Goal: Communication & Community: Answer question/provide support

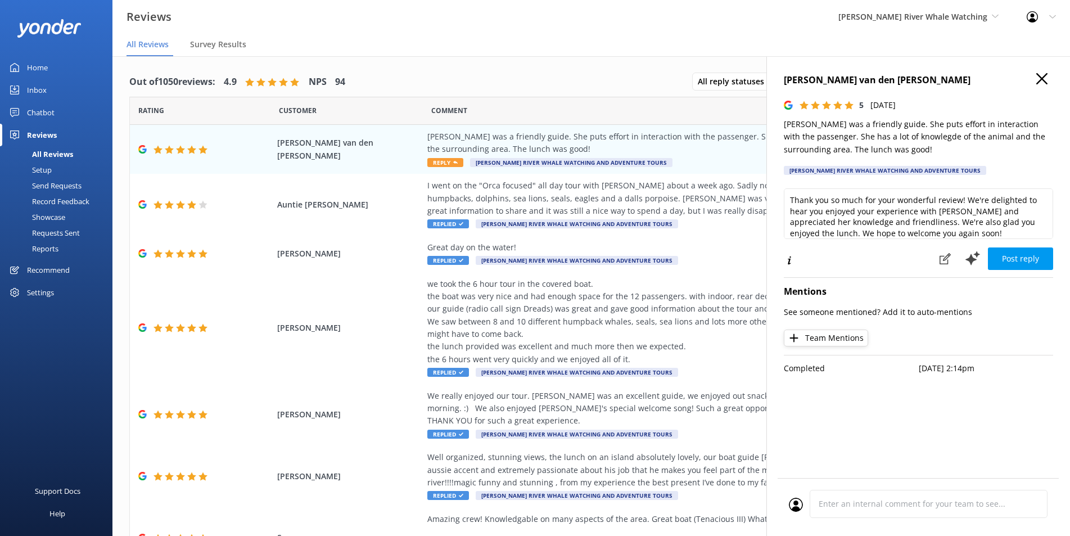
scroll to position [22, 0]
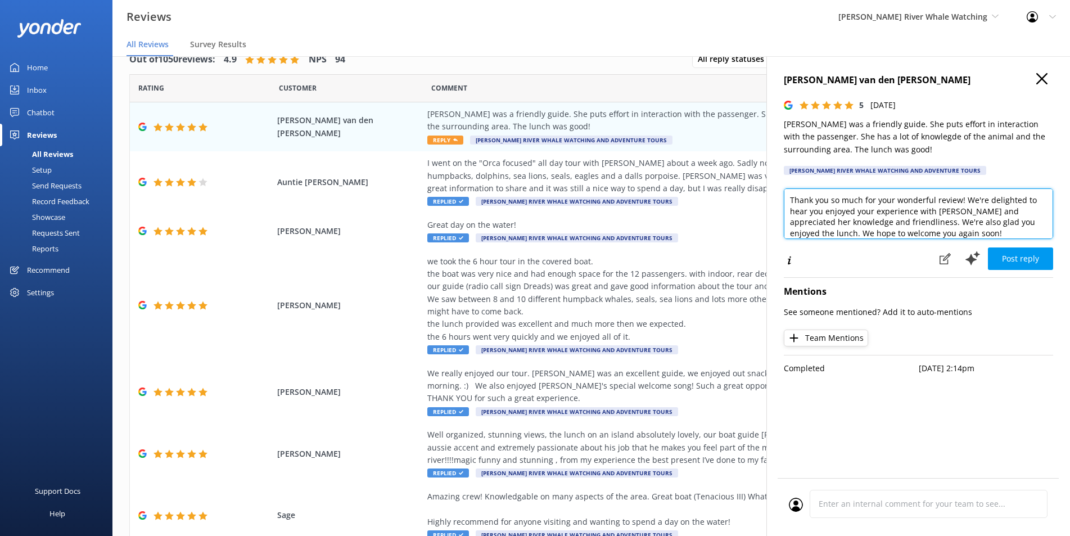
drag, startPoint x: 959, startPoint y: 212, endPoint x: 936, endPoint y: 214, distance: 23.1
click at [936, 214] on textarea "Thank you so much for your wonderful review! We're delighted to hear you enjoye…" at bounding box center [918, 213] width 269 height 51
click at [831, 342] on button "Team Mentions" at bounding box center [826, 337] width 84 height 17
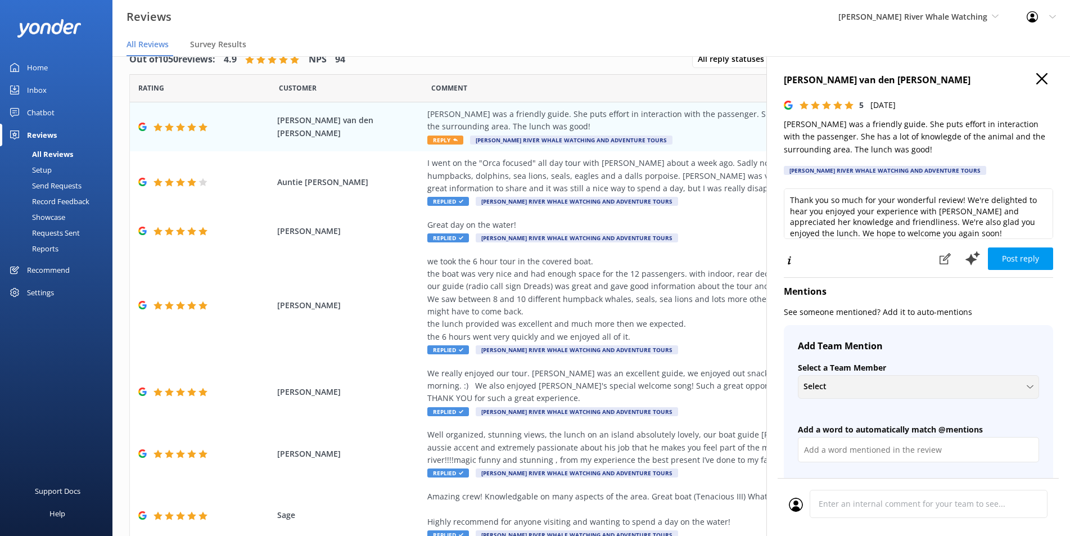
click at [839, 388] on div "Select" at bounding box center [918, 386] width 236 height 12
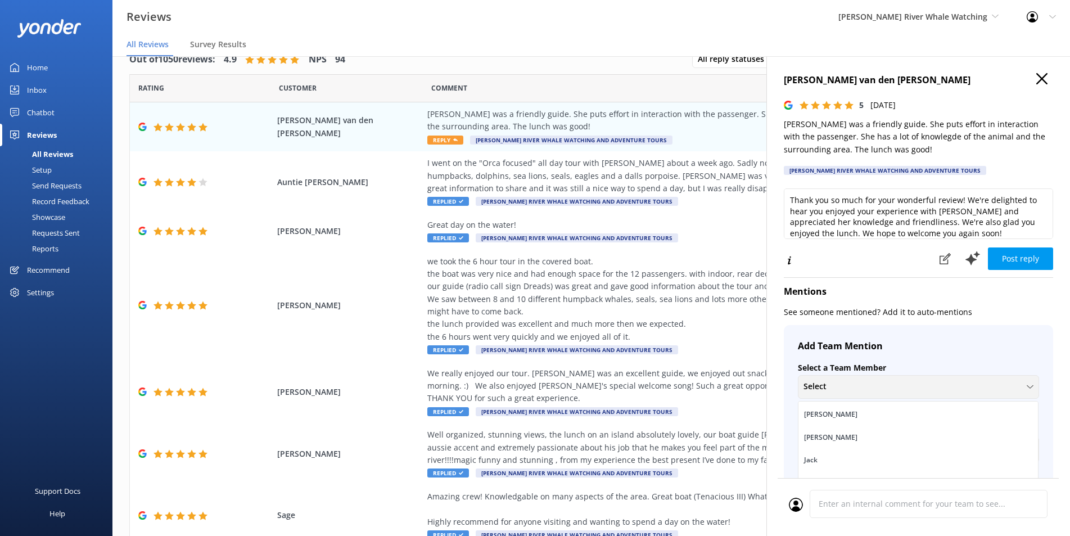
scroll to position [241, 0]
click at [822, 468] on link "Lorill" at bounding box center [917, 466] width 239 height 22
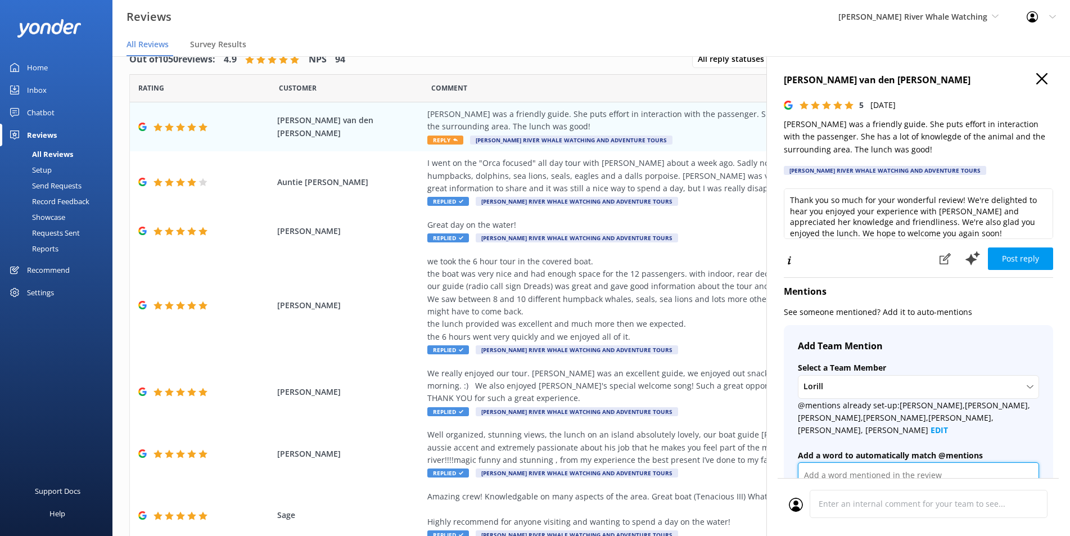
click at [829, 465] on input "text" at bounding box center [918, 474] width 241 height 25
paste input "Laurel"
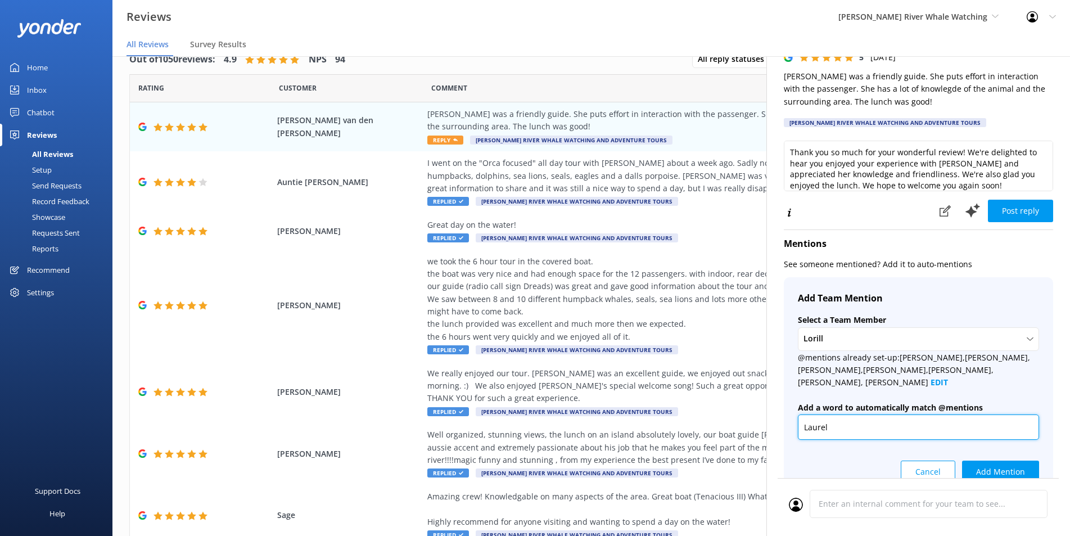
scroll to position [96, 0]
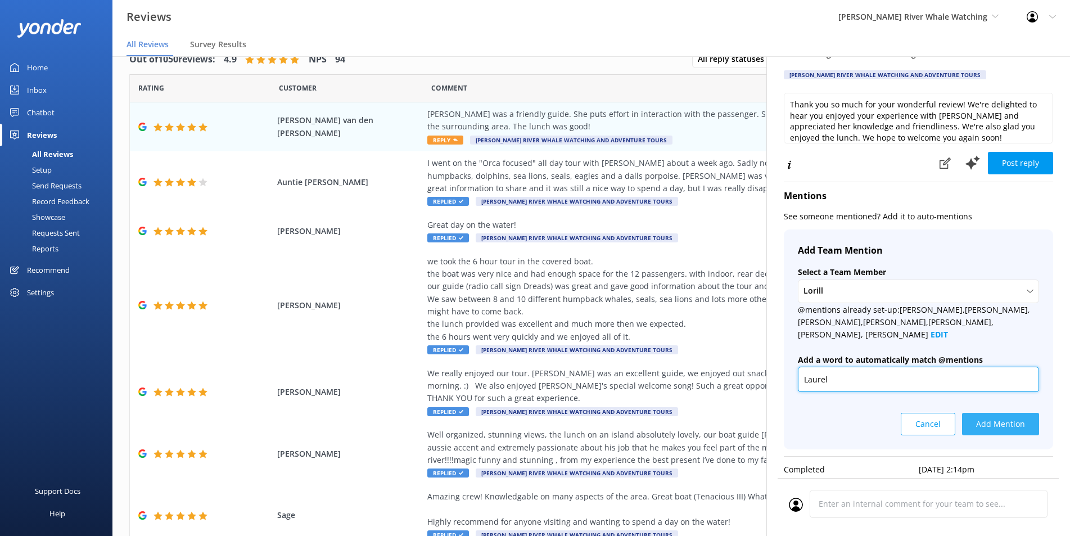
type input "Laurel"
click at [1008, 413] on button "Add Mention" at bounding box center [1000, 424] width 77 height 22
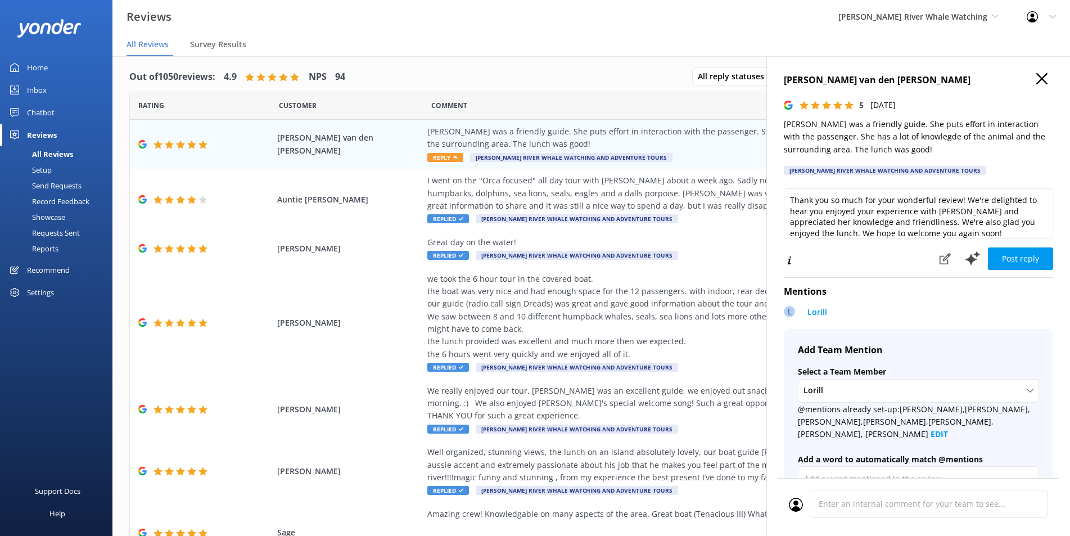
scroll to position [0, 0]
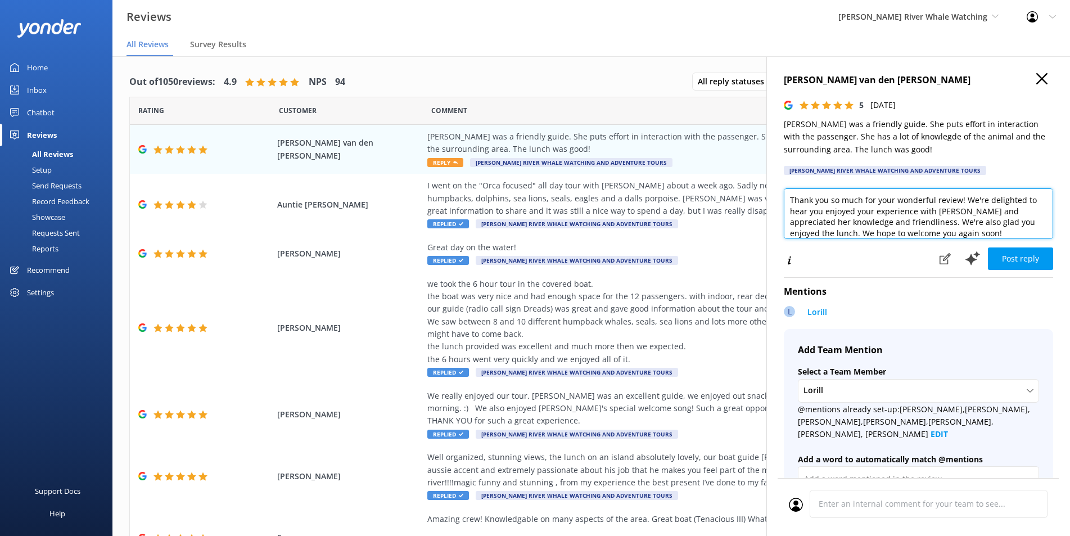
drag, startPoint x: 952, startPoint y: 210, endPoint x: 1021, endPoint y: 275, distance: 95.0
click at [968, 211] on textarea "Thank you so much for your wonderful review! We're delighted to hear you enjoye…" at bounding box center [918, 213] width 269 height 51
drag, startPoint x: 820, startPoint y: 201, endPoint x: 964, endPoint y: 222, distance: 146.0
click at [964, 222] on textarea "Thank you so much for your wonderful review! We're delighted to hear you enjoye…" at bounding box center [918, 213] width 269 height 51
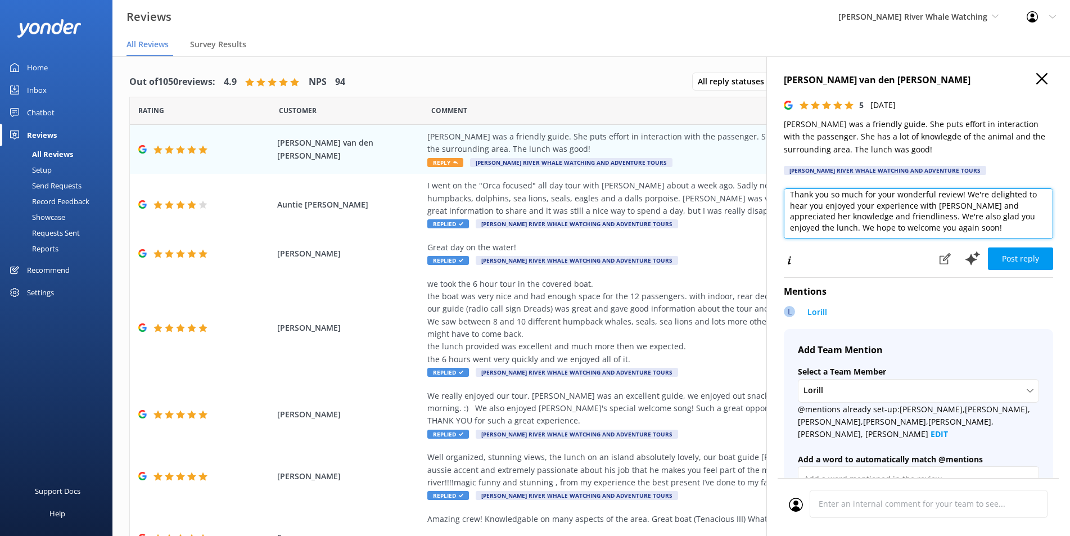
click at [966, 229] on textarea "Thank you so much for your wonderful review! We're delighted to hear you enjoye…" at bounding box center [918, 213] width 269 height 51
type textarea "Thank you so much for your wonderful review! We're delighted to hear you enjoye…"
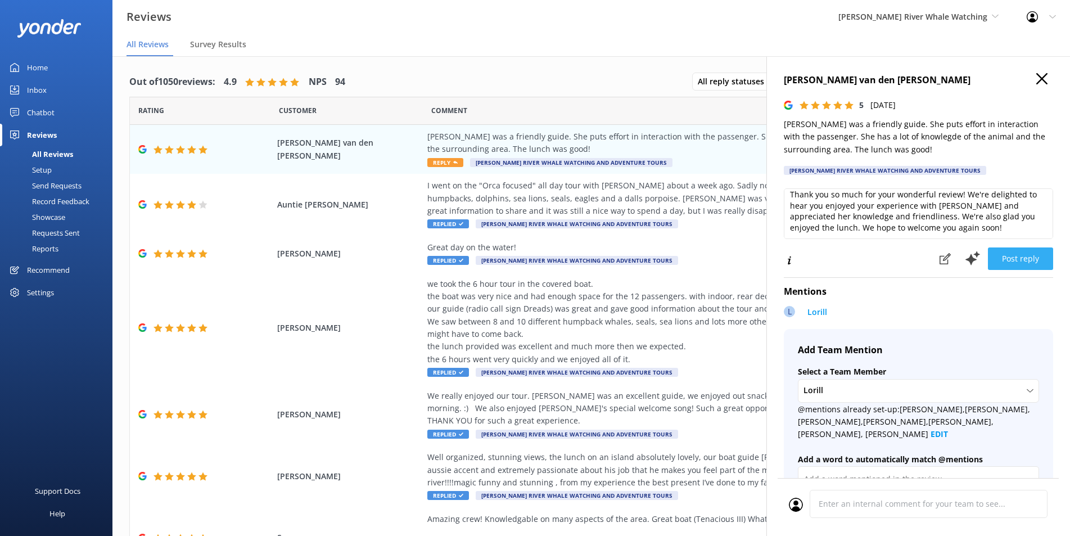
click at [995, 260] on button "Post reply" at bounding box center [1020, 258] width 65 height 22
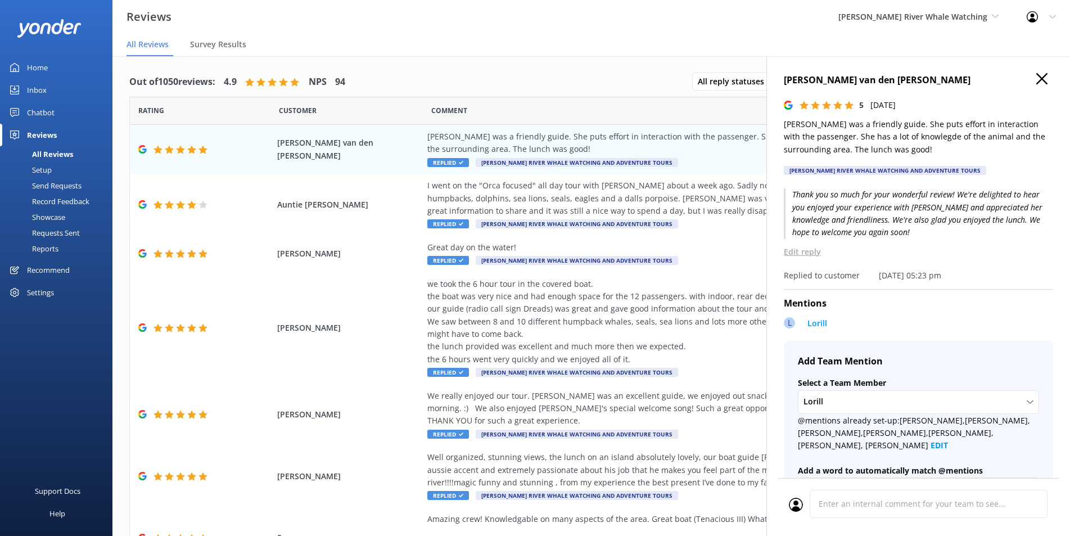
click at [1015, 82] on h4 "[PERSON_NAME] van den [PERSON_NAME]" at bounding box center [918, 80] width 269 height 15
click at [1025, 76] on h4 "[PERSON_NAME] van den [PERSON_NAME]" at bounding box center [918, 80] width 269 height 15
click at [1036, 76] on icon "button" at bounding box center [1041, 78] width 11 height 11
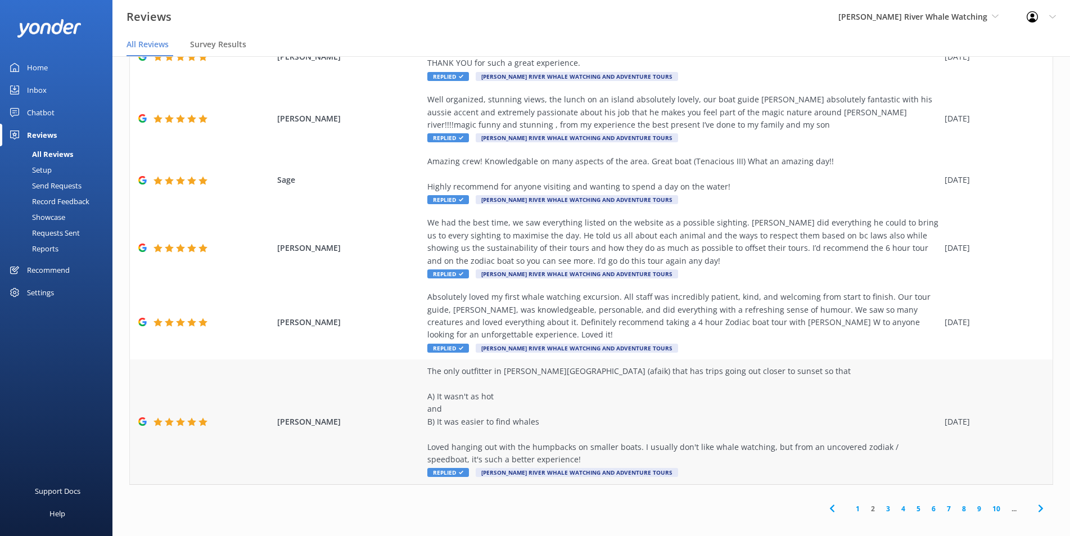
scroll to position [22, 0]
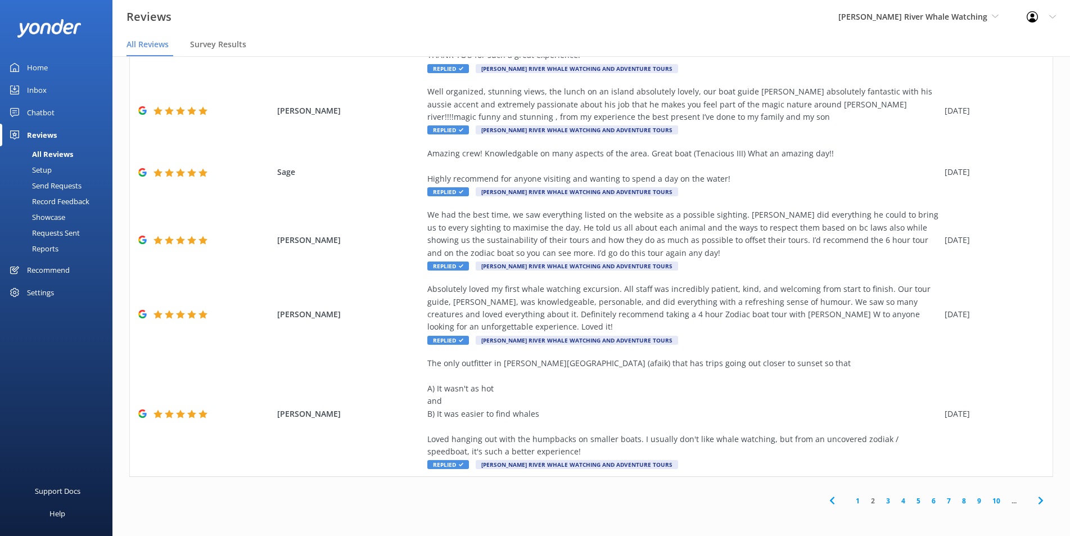
click at [850, 496] on link "1" at bounding box center [857, 500] width 15 height 11
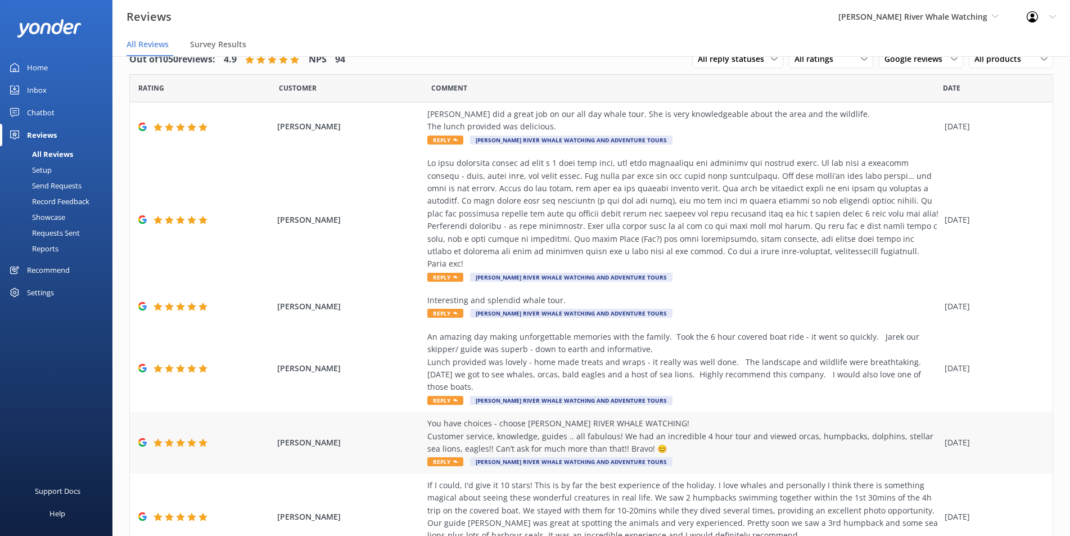
scroll to position [355, 0]
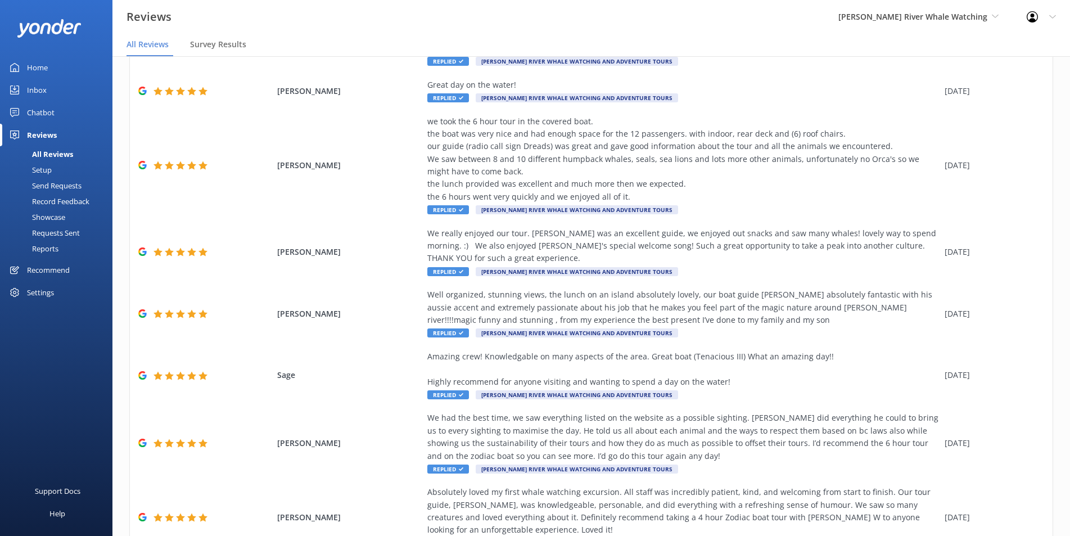
scroll to position [343, 0]
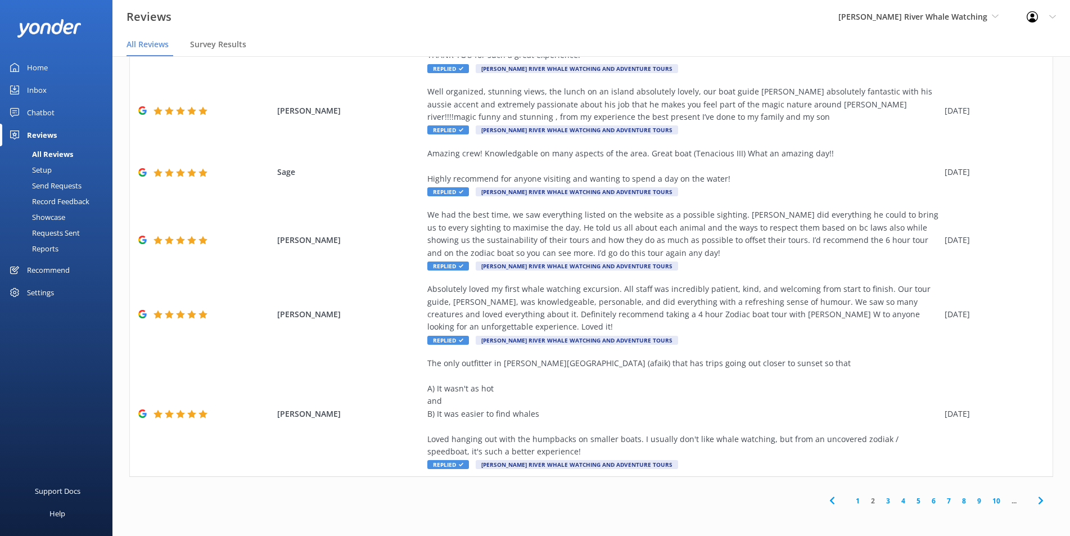
click at [850, 499] on link "1" at bounding box center [857, 500] width 15 height 11
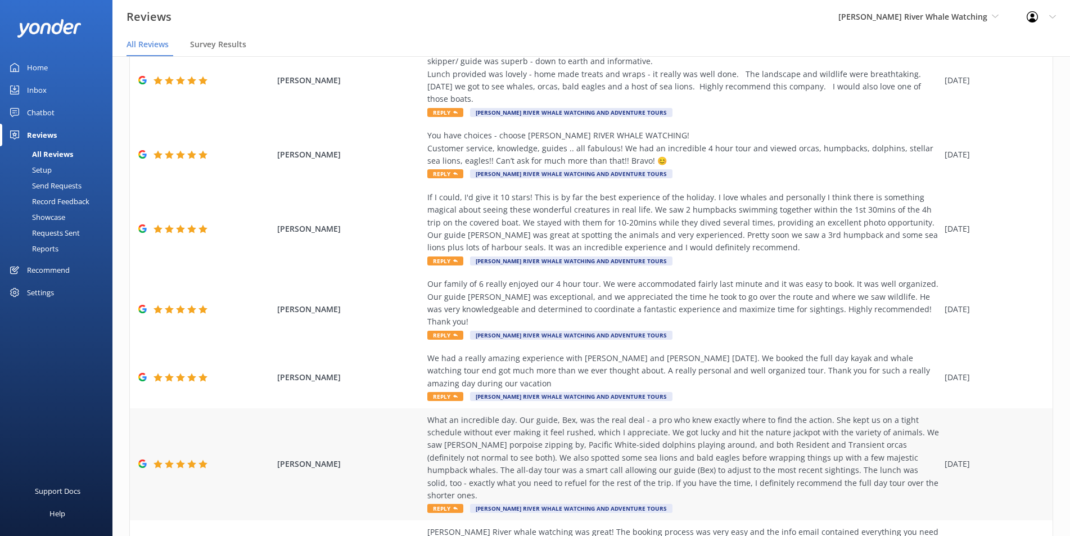
scroll to position [355, 0]
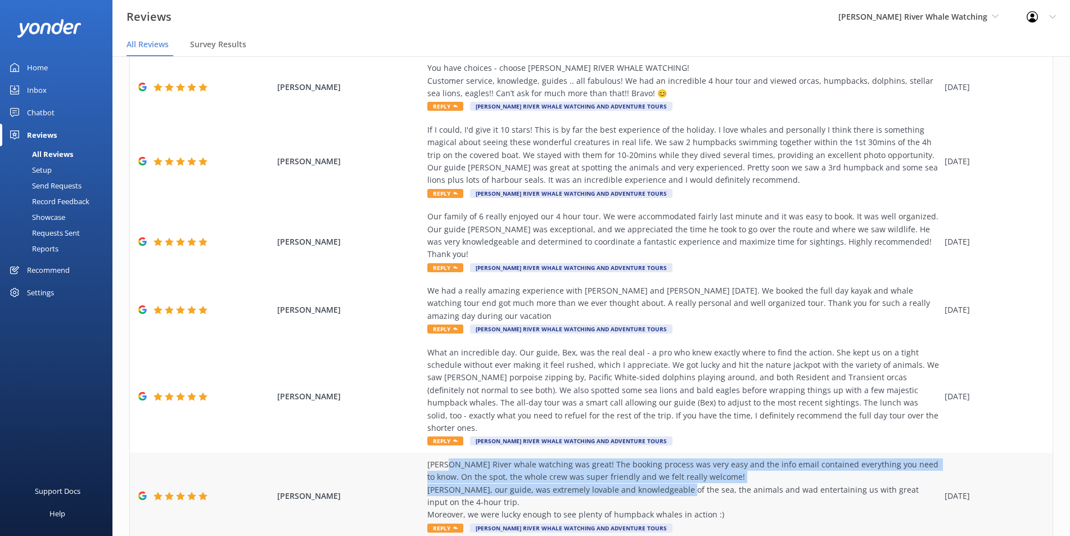
drag, startPoint x: 449, startPoint y: 401, endPoint x: 679, endPoint y: 427, distance: 231.8
click at [679, 458] on div "[PERSON_NAME] River whale watching was great! The booking process was very easy…" at bounding box center [682, 489] width 511 height 63
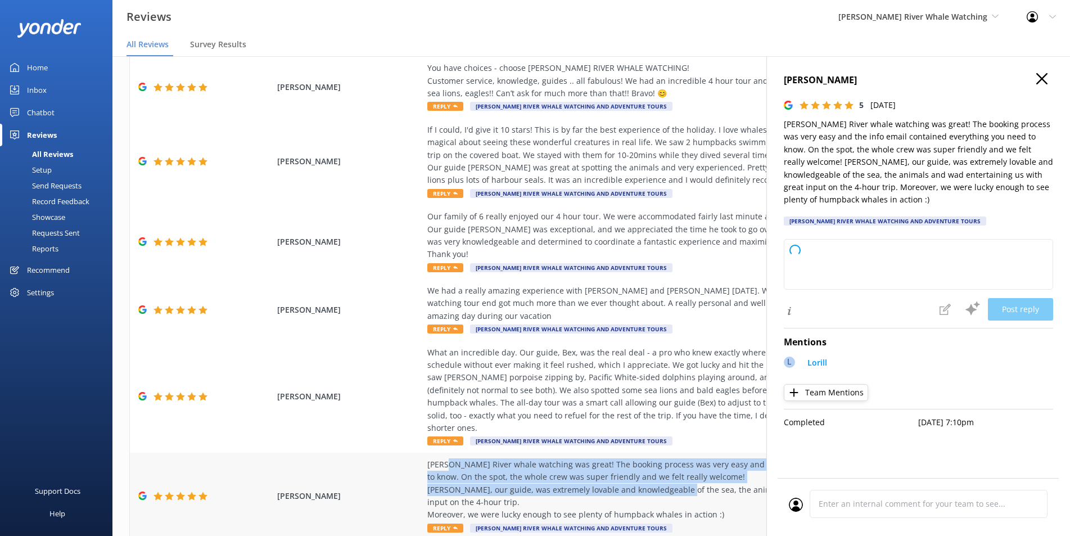
click at [696, 458] on div "[PERSON_NAME] River whale watching was great! The booking process was very easy…" at bounding box center [682, 489] width 511 height 63
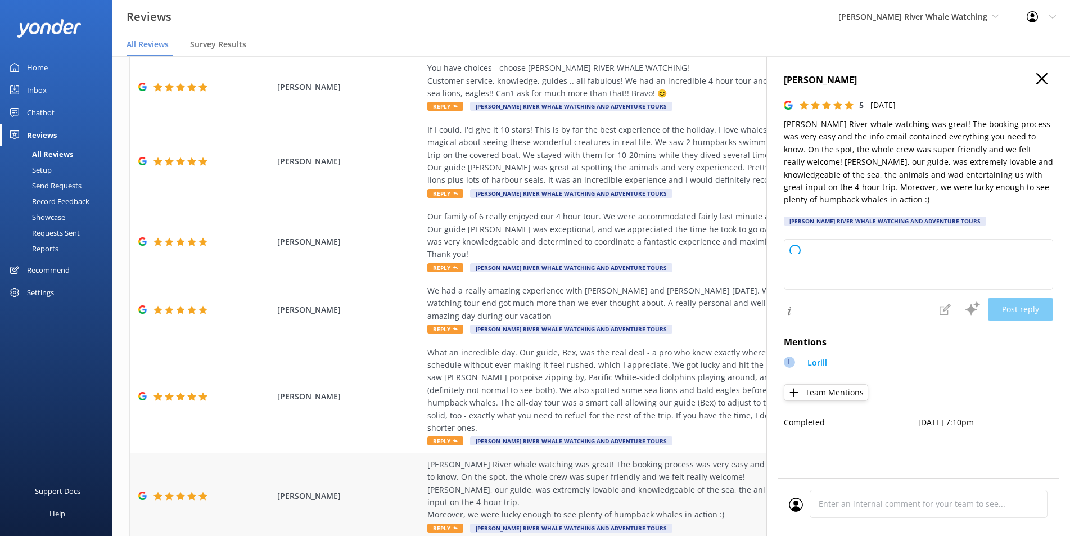
type textarea "Thank you so much for your wonderful review! We're thrilled to hear you had suc…"
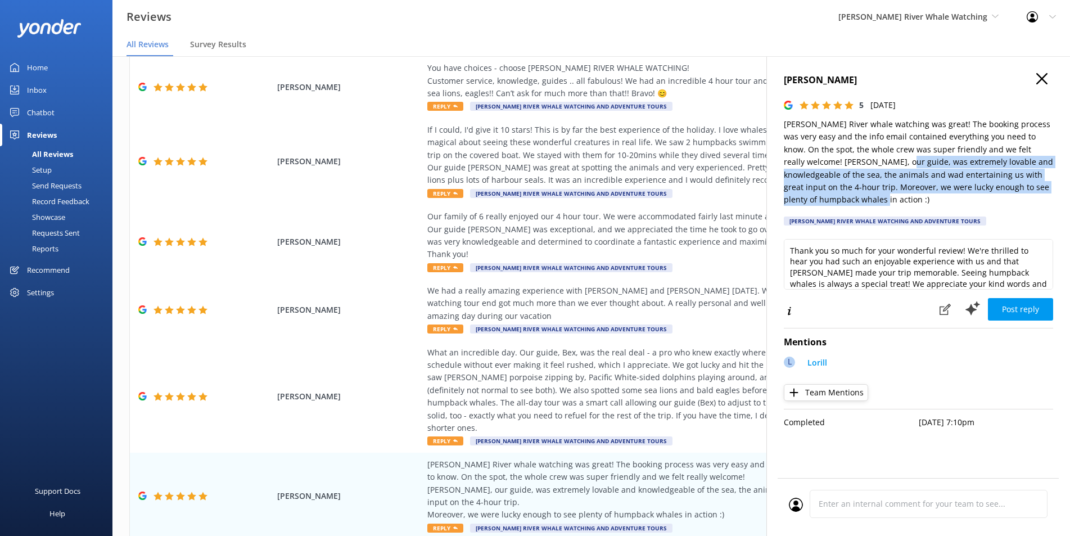
drag, startPoint x: 832, startPoint y: 163, endPoint x: 909, endPoint y: 194, distance: 82.7
click at [909, 194] on p "[PERSON_NAME] River whale watching was great! The booking process was very easy…" at bounding box center [918, 162] width 269 height 88
click at [897, 184] on p "[PERSON_NAME] River whale watching was great! The booking process was very easy…" at bounding box center [918, 162] width 269 height 88
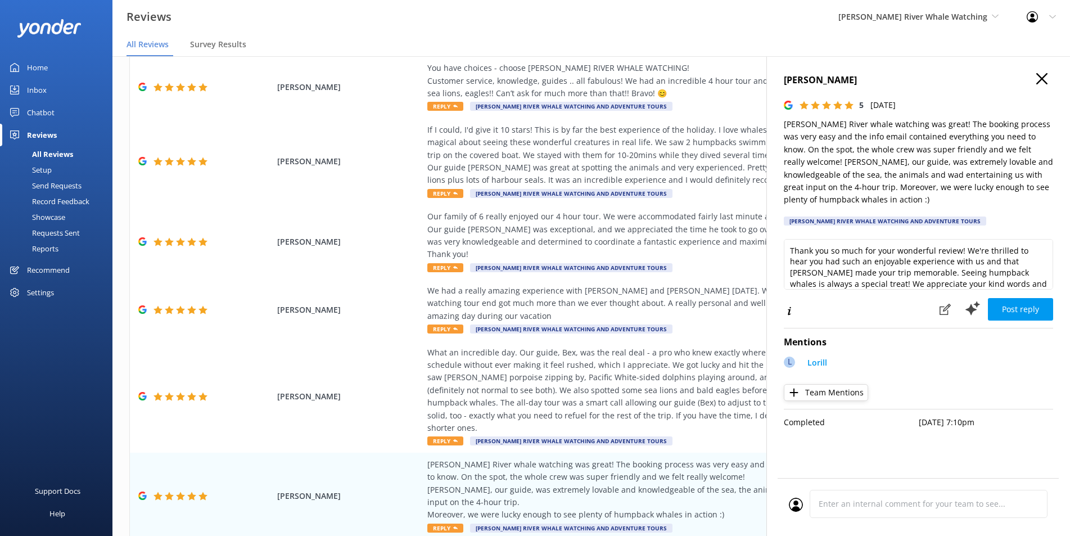
scroll to position [17, 0]
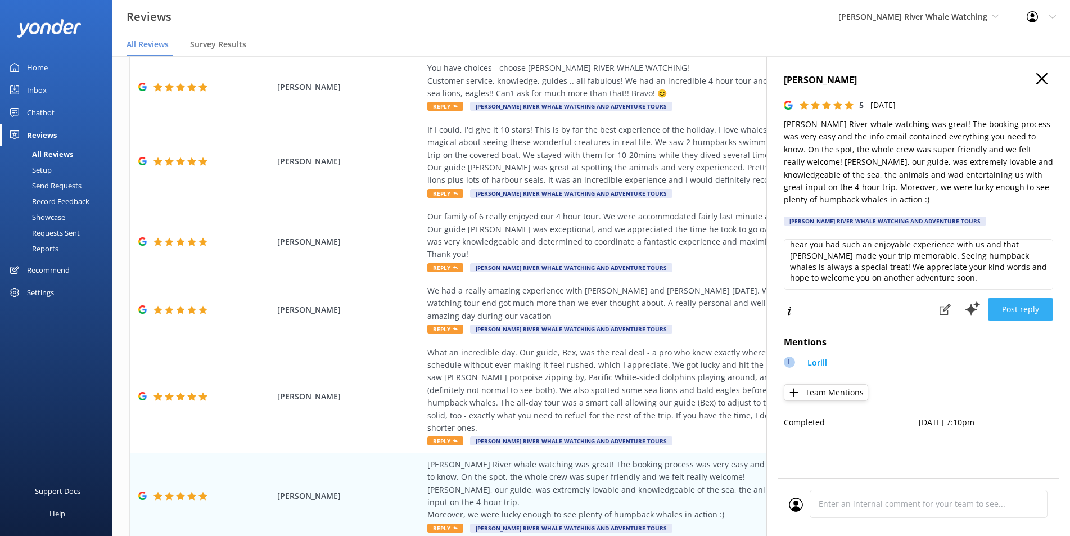
click at [1027, 316] on button "Post reply" at bounding box center [1020, 309] width 65 height 22
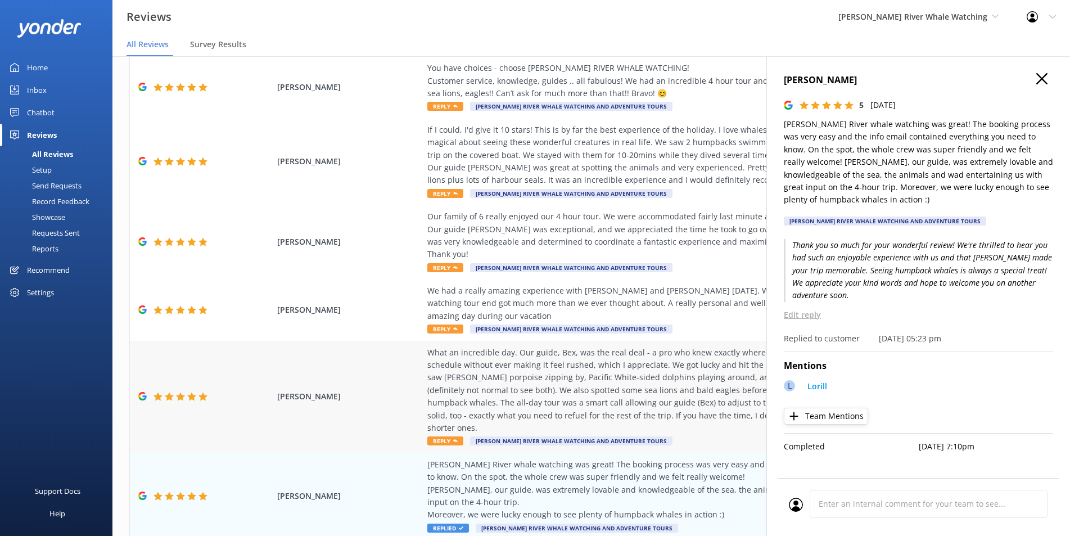
click at [529, 346] on div "What an incredible day. Our guide, Bex, was the real deal - a pro who knew exac…" at bounding box center [682, 390] width 511 height 88
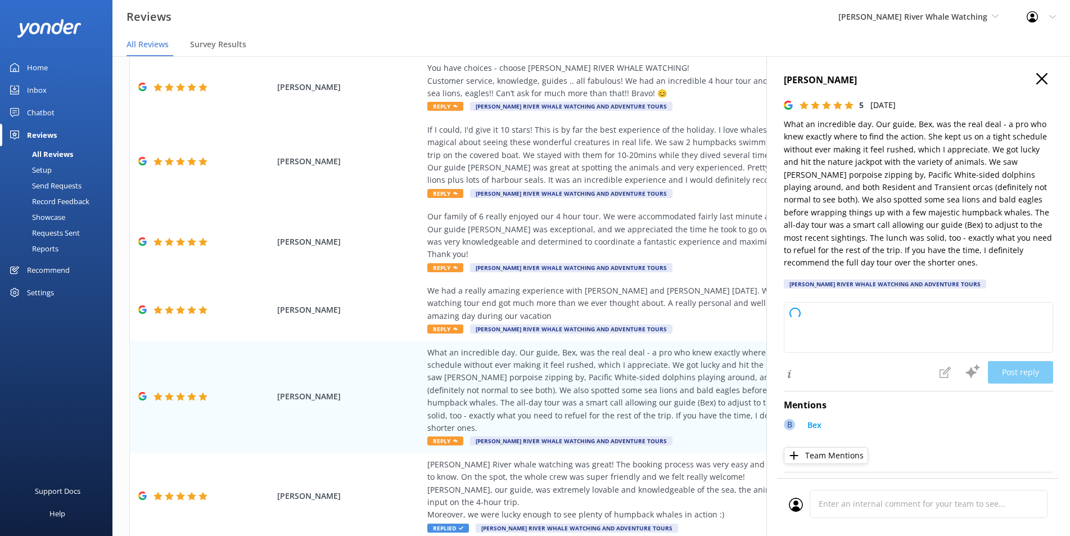
type textarea "Thank you so much for your wonderful review! We’re thrilled to hear you had suc…"
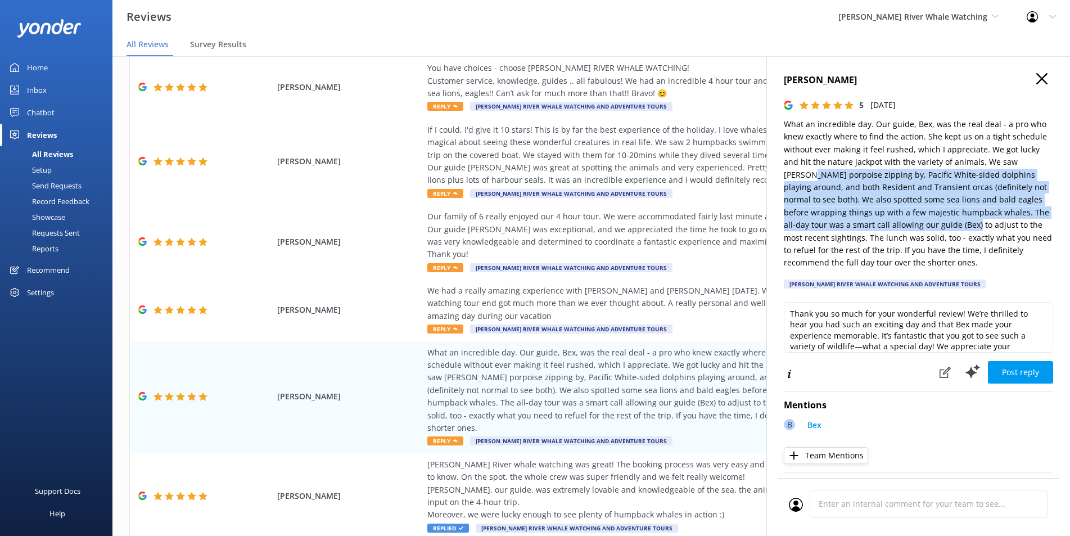
drag, startPoint x: 780, startPoint y: 175, endPoint x: 931, endPoint y: 220, distance: 158.1
click at [931, 220] on div "[PERSON_NAME] 5 [DATE] What an incredible day. Our guide, Bex, was the real dea…" at bounding box center [918, 324] width 304 height 536
click at [895, 200] on p "What an incredible day. Our guide, Bex, was the real deal - a pro who knew exac…" at bounding box center [918, 193] width 269 height 151
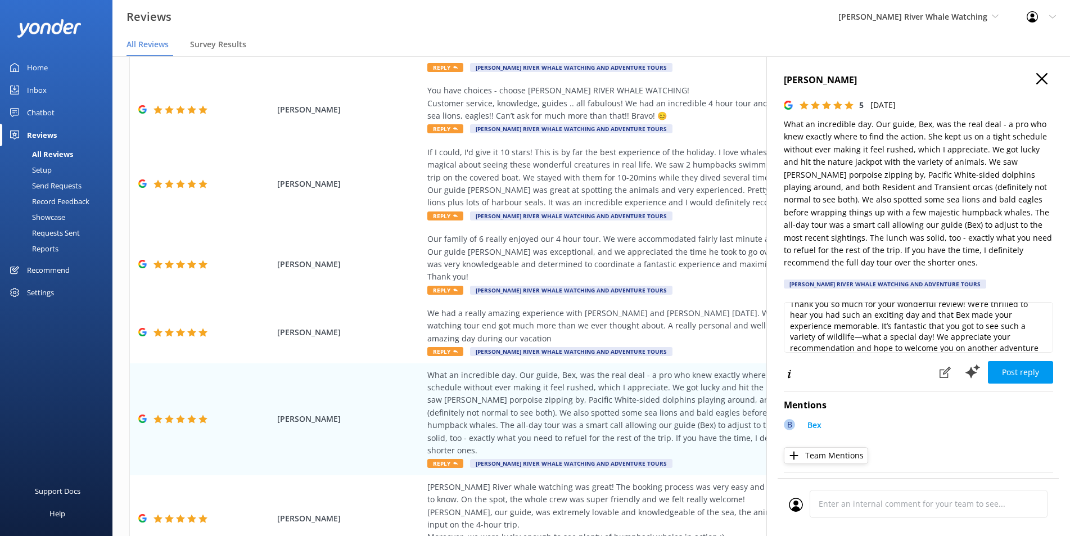
scroll to position [0, 0]
click at [1011, 367] on button "Post reply" at bounding box center [1020, 372] width 65 height 22
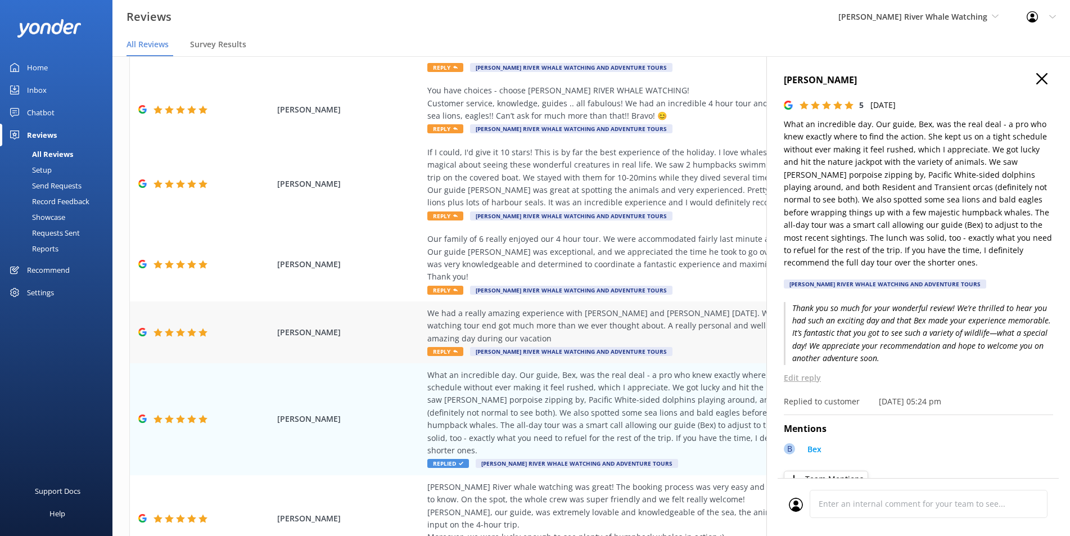
click at [443, 347] on span "Reply" at bounding box center [445, 351] width 36 height 9
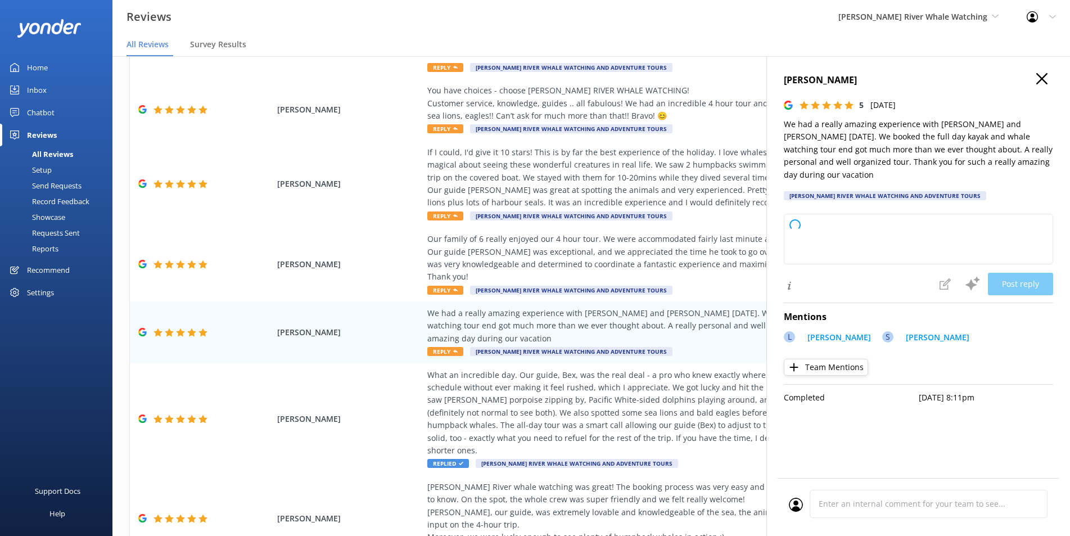
type textarea "Thank you so much for your wonderful review! We're thrilled to hear you had an …"
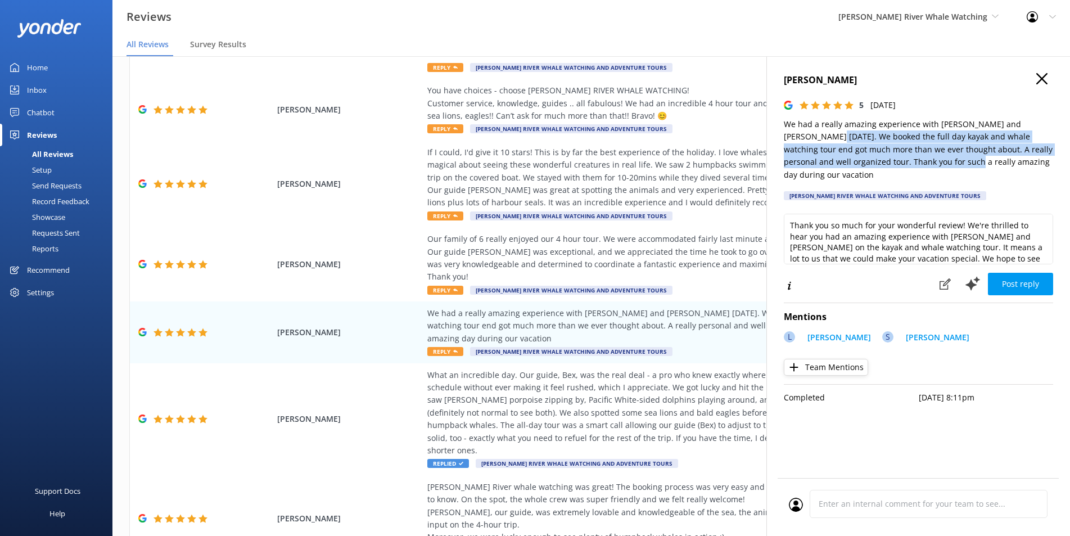
drag, startPoint x: 807, startPoint y: 135, endPoint x: 915, endPoint y: 162, distance: 111.8
click at [915, 162] on p "We had a really amazing experience with [PERSON_NAME] and [PERSON_NAME] [DATE].…" at bounding box center [918, 149] width 269 height 63
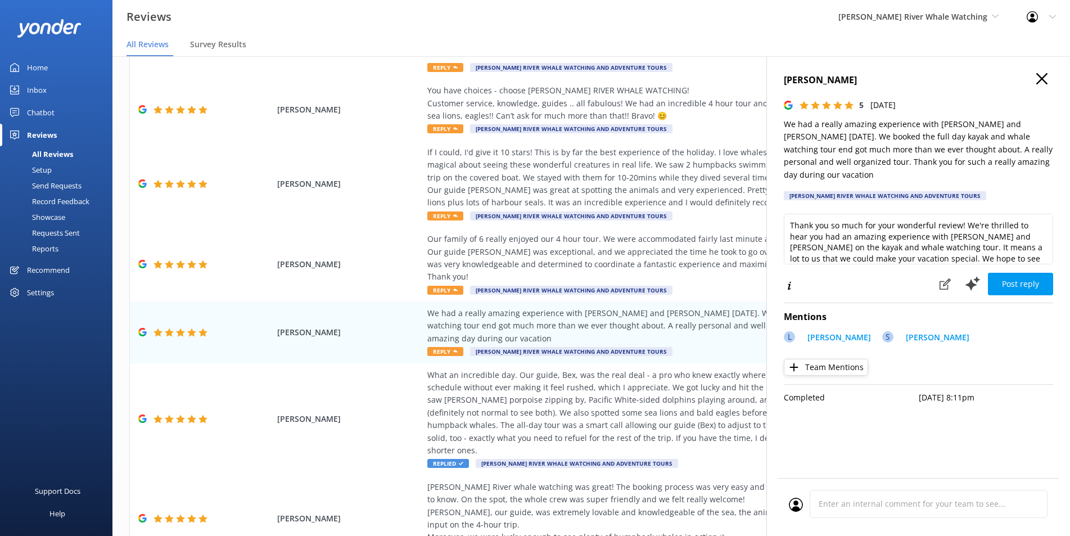
click at [936, 161] on p "We had a really amazing experience with [PERSON_NAME] and [PERSON_NAME] [DATE].…" at bounding box center [918, 149] width 269 height 63
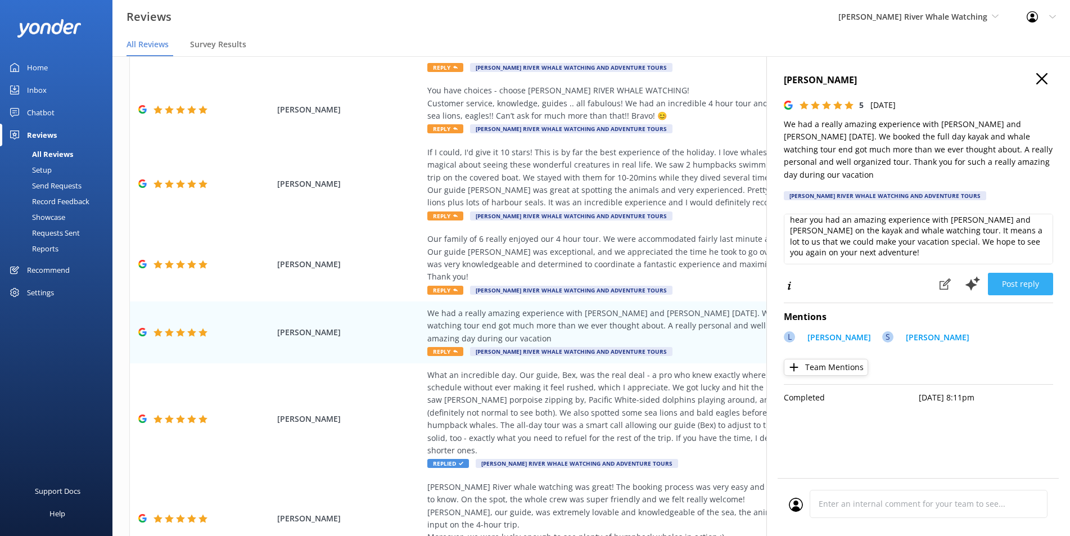
click at [1019, 274] on button "Post reply" at bounding box center [1020, 284] width 65 height 22
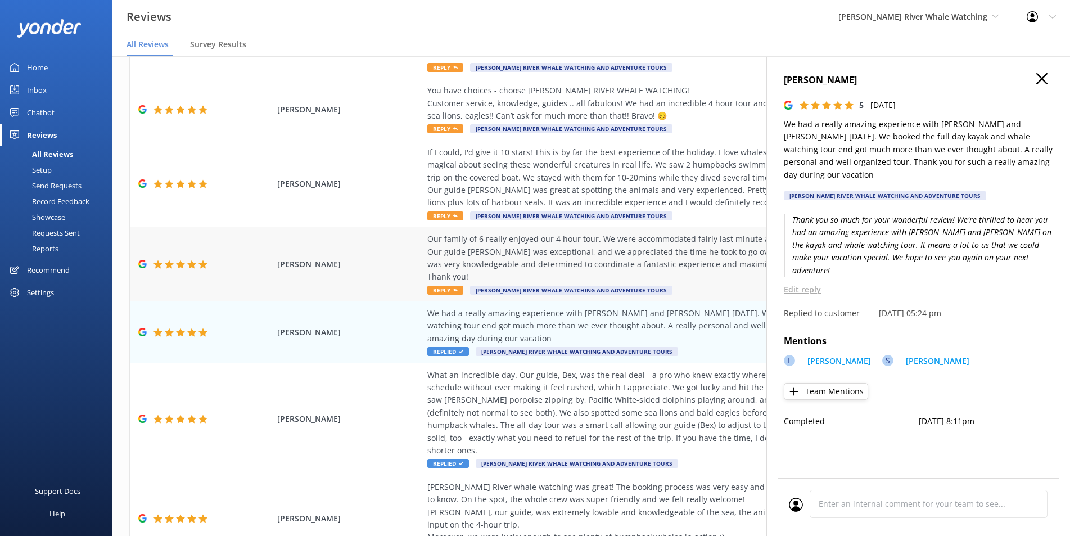
click at [452, 247] on div "Our family of 6 really enjoyed our 4 hour tour. We were accommodated fairly las…" at bounding box center [682, 264] width 511 height 63
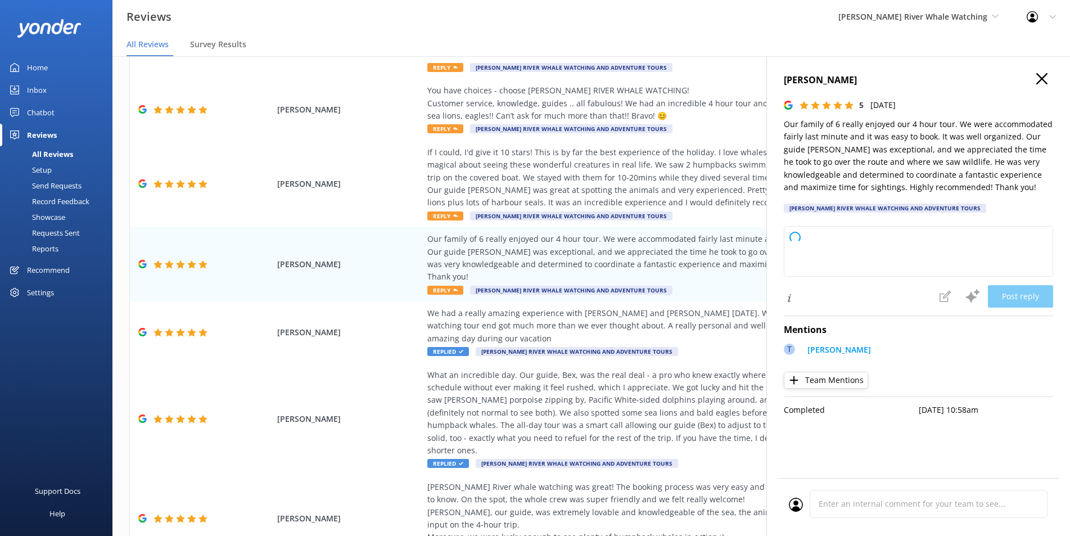
type textarea "Thank you so much for your wonderful review! We're thrilled your family had a g…"
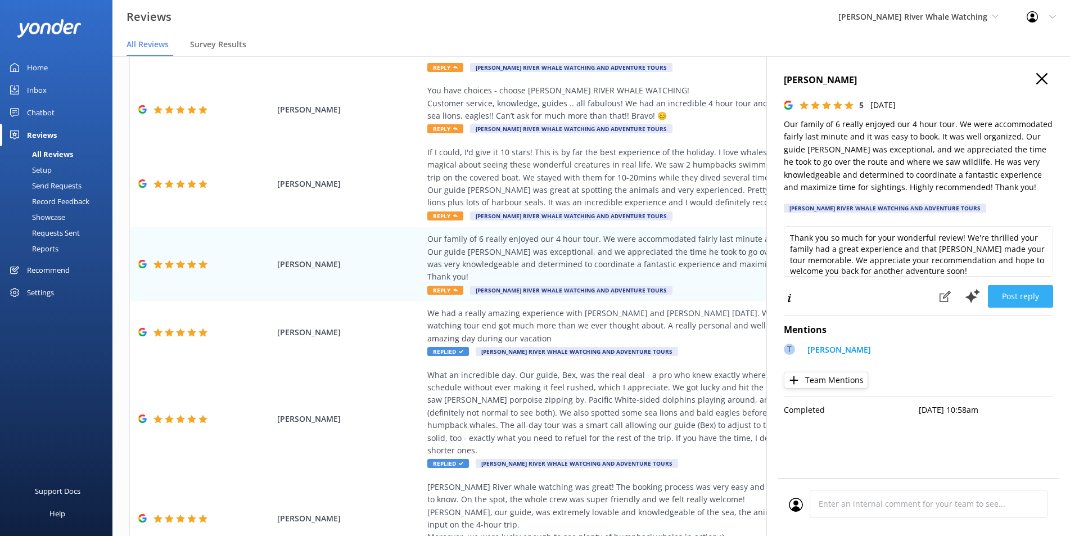
click at [1026, 299] on button "Post reply" at bounding box center [1020, 296] width 65 height 22
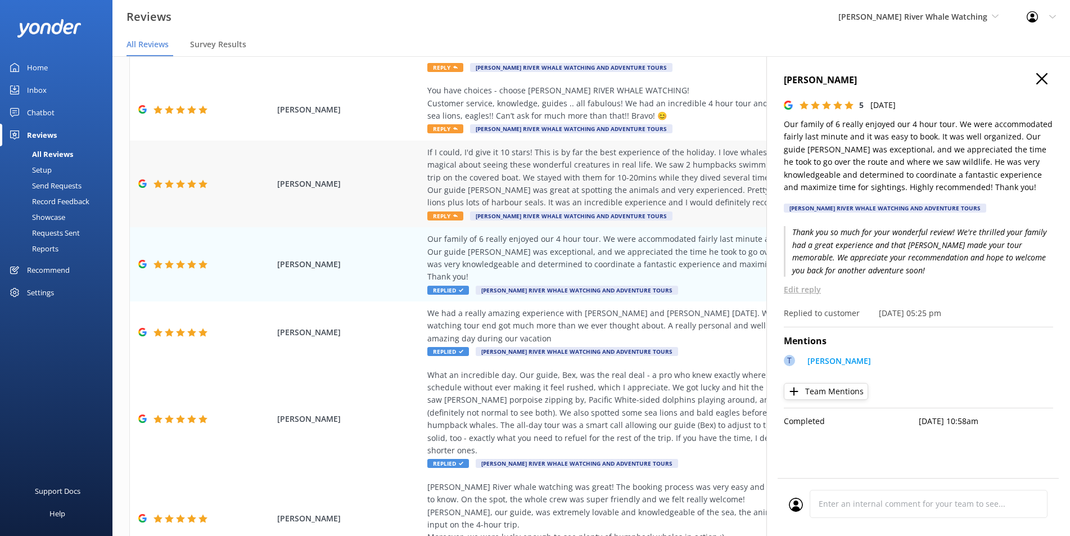
click at [445, 185] on div "If I could, I'd give it 10 stars! This is by far the best experience of the hol…" at bounding box center [682, 183] width 511 height 75
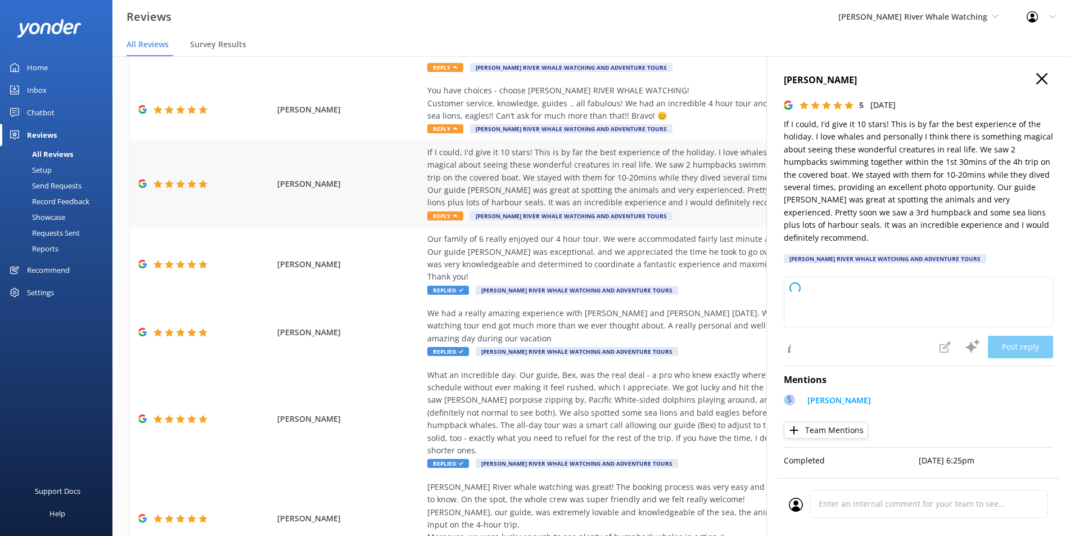
type textarea "Thank you so much for your wonderful review! We're thrilled to hear that you ha…"
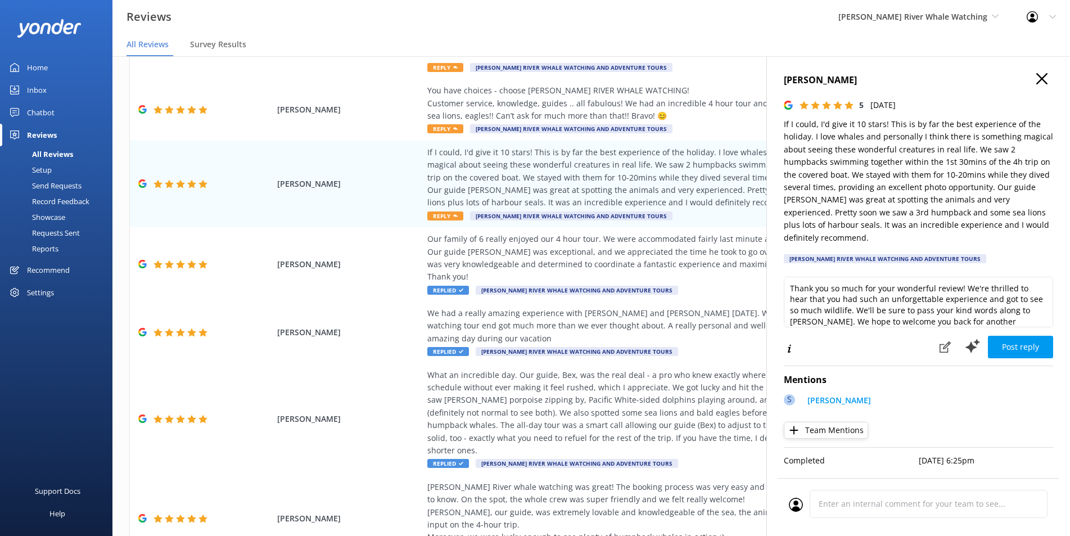
scroll to position [16, 0]
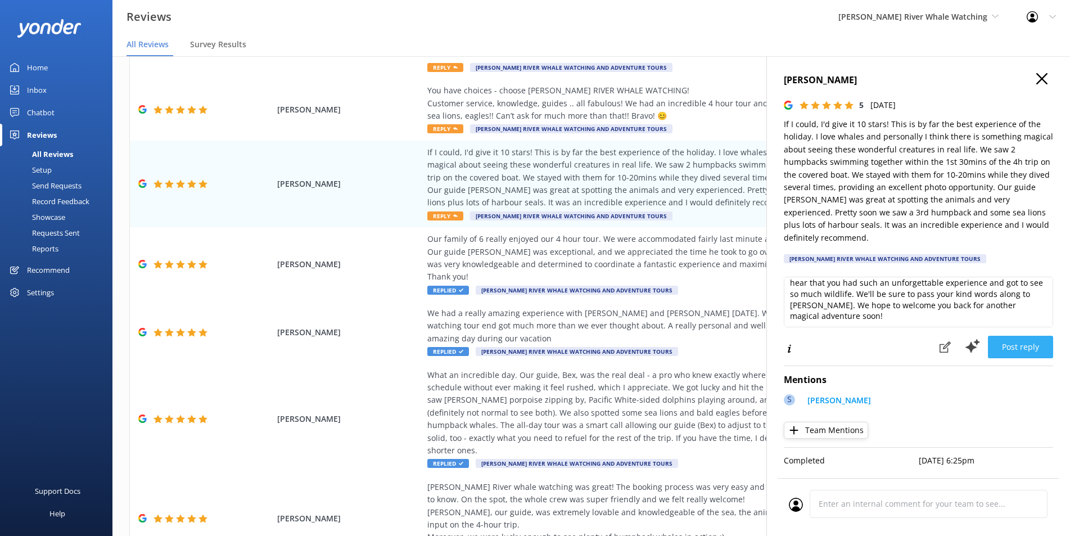
click at [1008, 336] on button "Post reply" at bounding box center [1020, 347] width 65 height 22
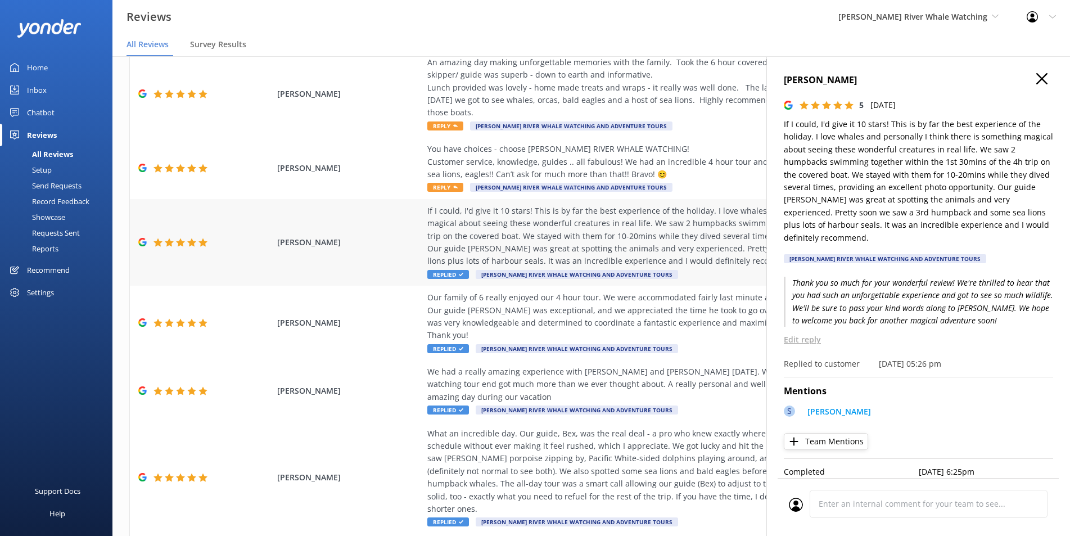
scroll to position [243, 0]
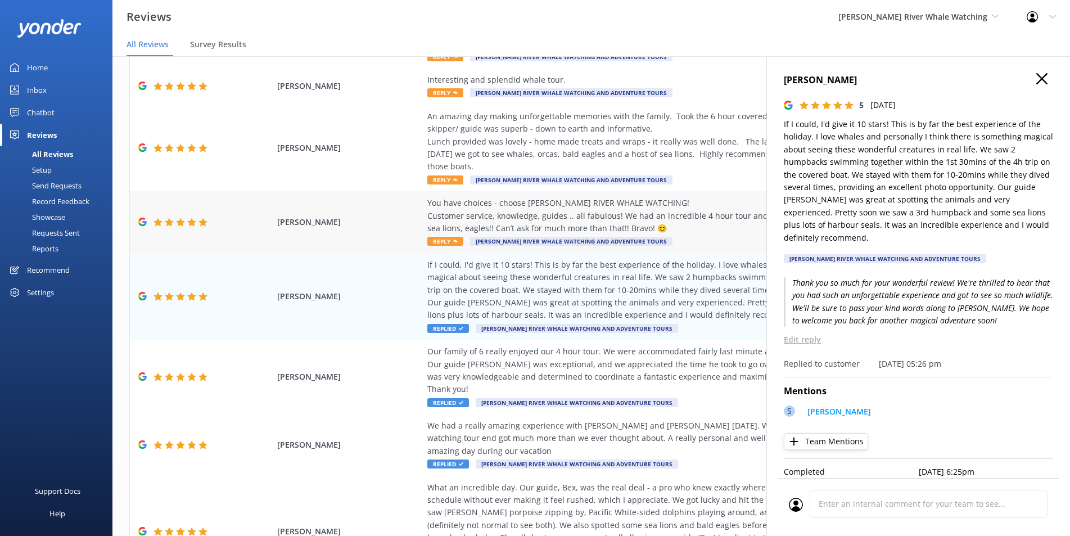
click at [453, 239] on icon at bounding box center [455, 241] width 4 height 4
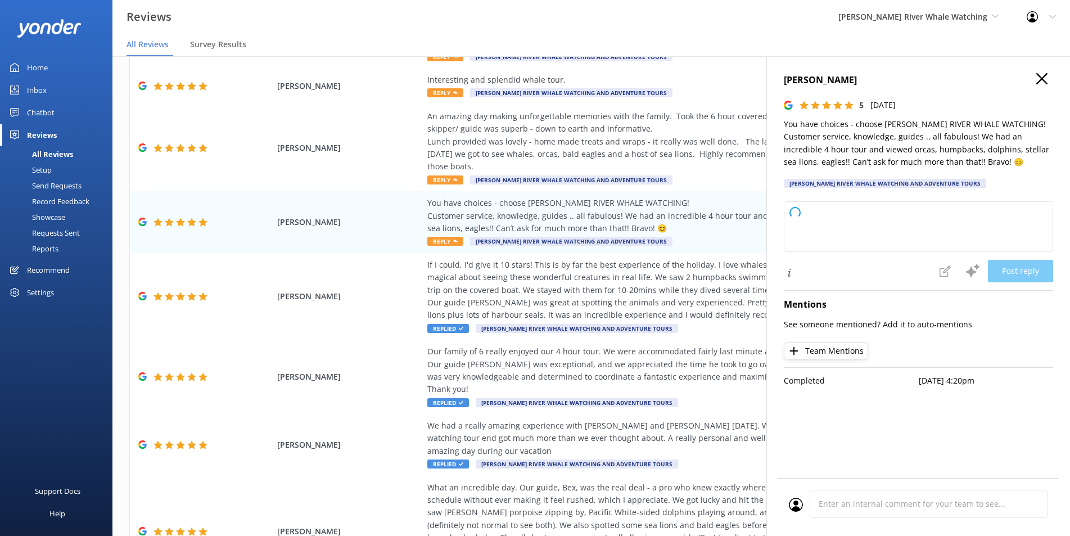
type textarea "Thank you so much for your wonderful review! We're thrilled you had an incredib…"
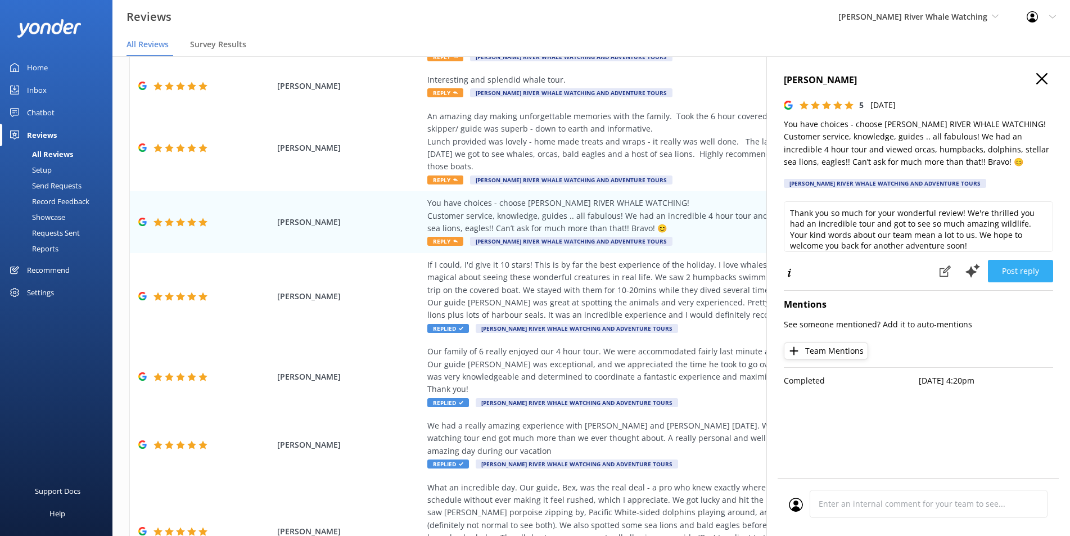
click at [1012, 266] on button "Post reply" at bounding box center [1020, 271] width 65 height 22
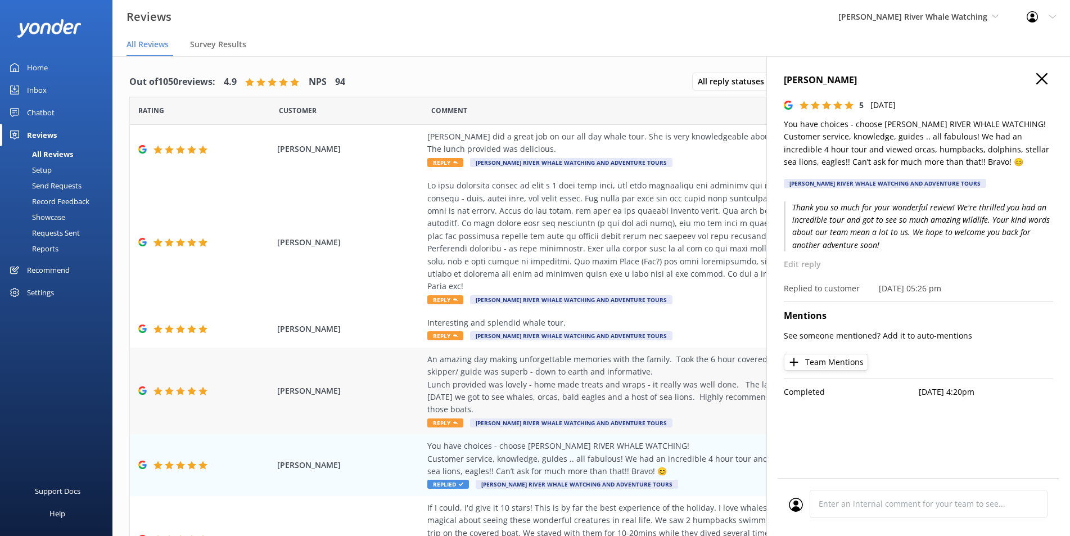
click at [442, 389] on div "An amazing day making unforgettable memories with the family. Took the 6 hour c…" at bounding box center [682, 384] width 511 height 63
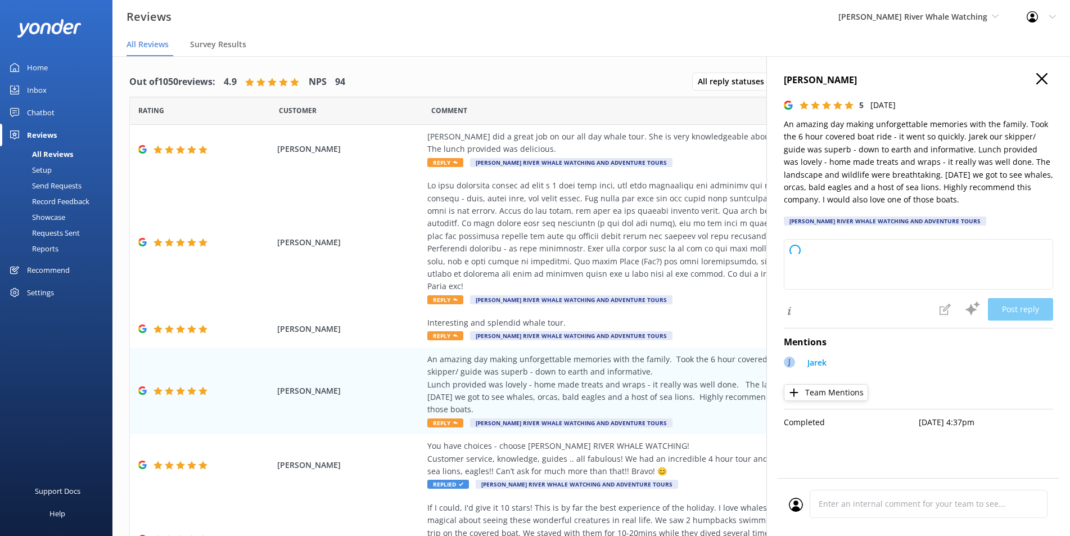
type textarea "Thank you so much for your wonderful review! We're thrilled to hear you and you…"
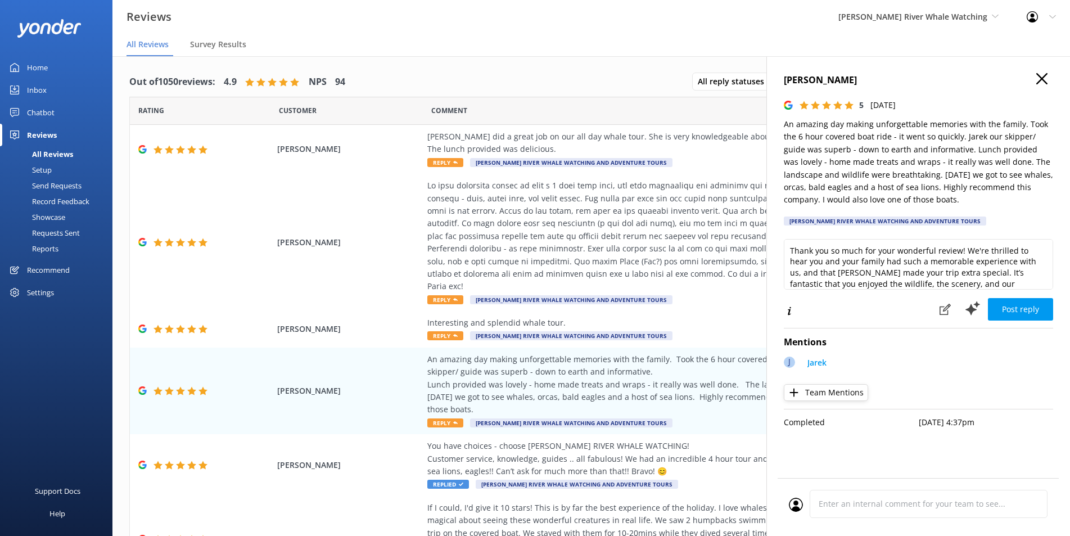
scroll to position [39, 0]
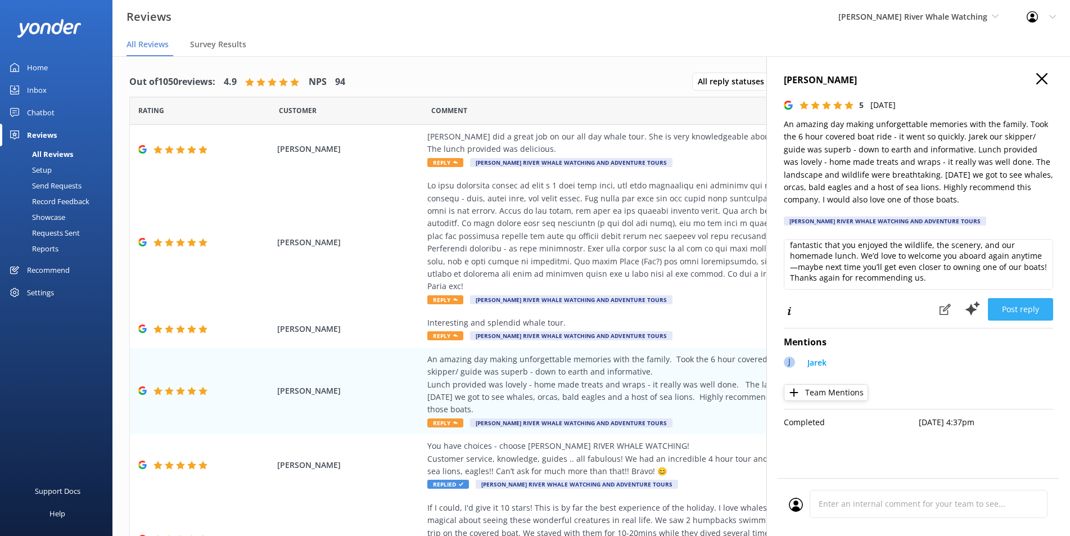
click at [997, 306] on button "Post reply" at bounding box center [1020, 309] width 65 height 22
click at [438, 295] on span "Reply" at bounding box center [445, 299] width 36 height 9
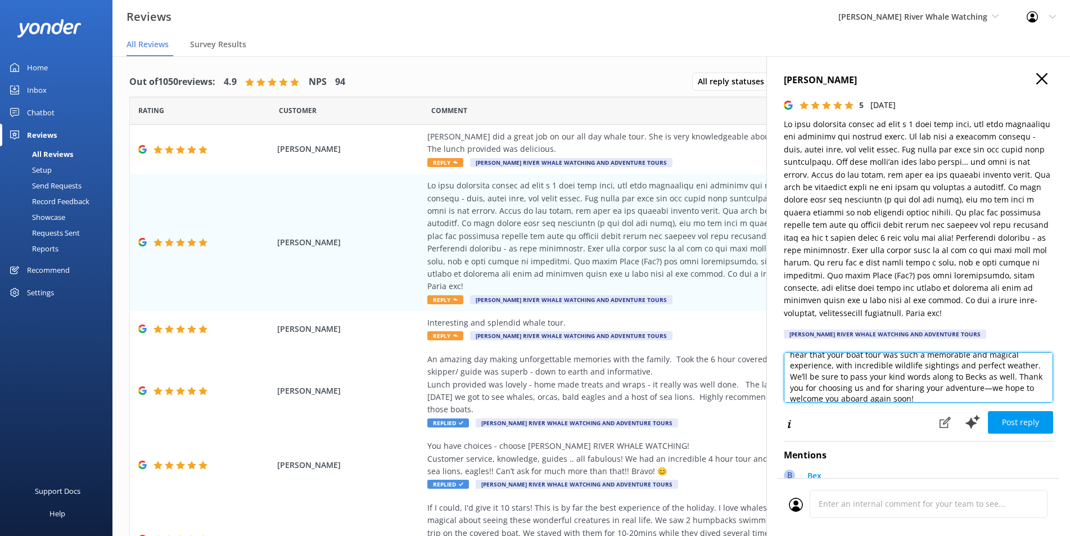
scroll to position [17, 0]
drag, startPoint x: 1015, startPoint y: 397, endPoint x: 1002, endPoint y: 384, distance: 19.1
click at [1002, 384] on textarea "Thank you so much for your wonderful review! We’re thrilled to hear that your b…" at bounding box center [918, 377] width 269 height 51
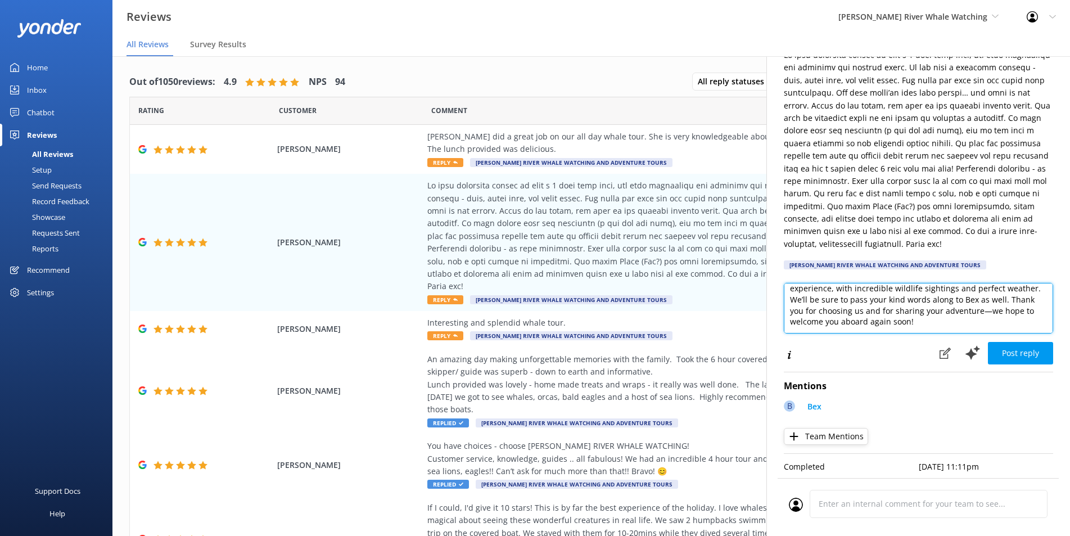
scroll to position [79, 0]
type textarea "Thank you so much for your wonderful review! We’re thrilled to hear that your b…"
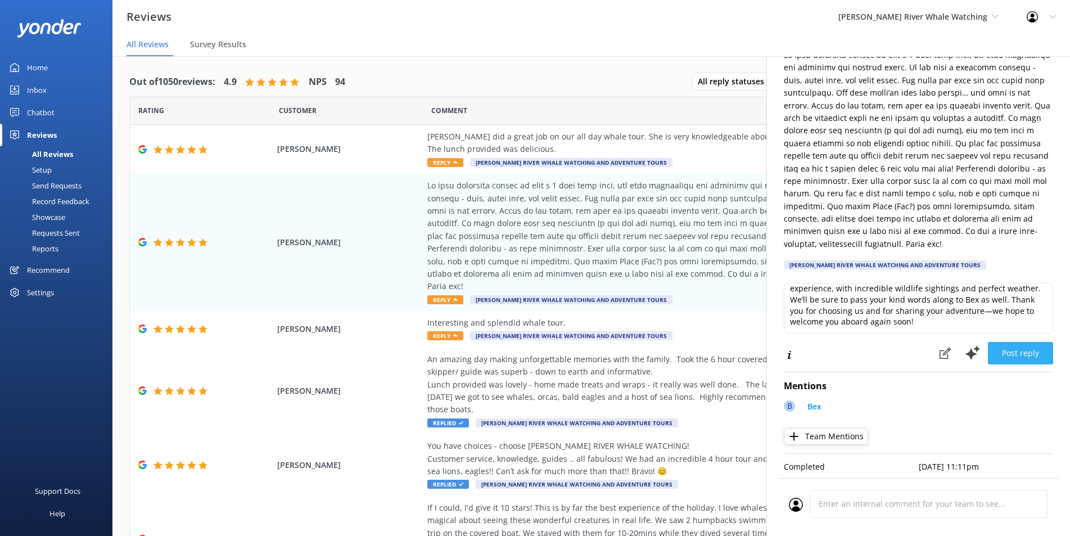
click at [1022, 343] on button "Post reply" at bounding box center [1020, 353] width 65 height 22
click at [445, 158] on span "Reply" at bounding box center [445, 162] width 36 height 9
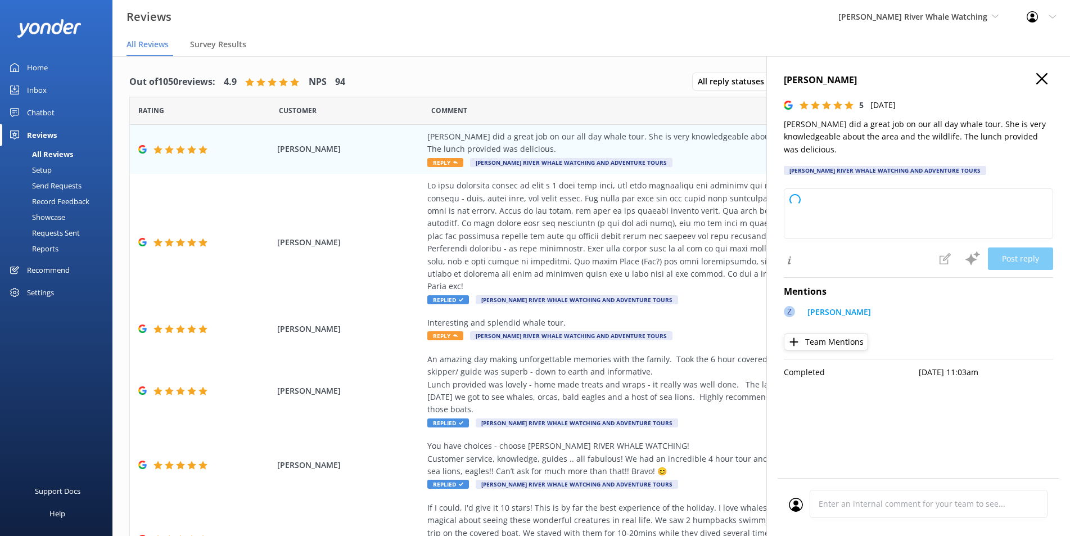
type textarea "Thank you so much for your wonderful review! We're thrilled to hear you enjoyed…"
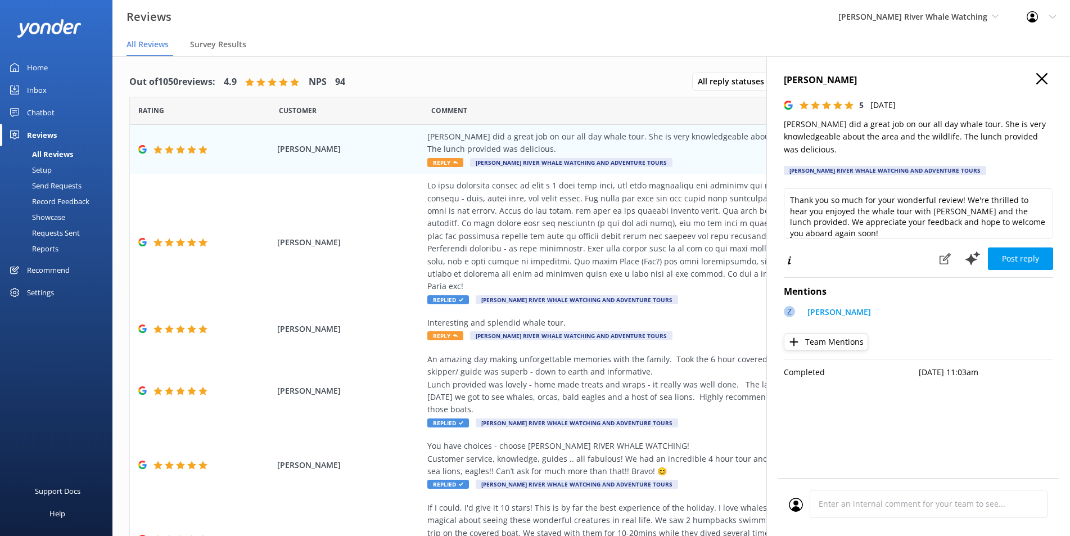
scroll to position [6, 0]
click at [1009, 247] on button "Post reply" at bounding box center [1020, 258] width 65 height 22
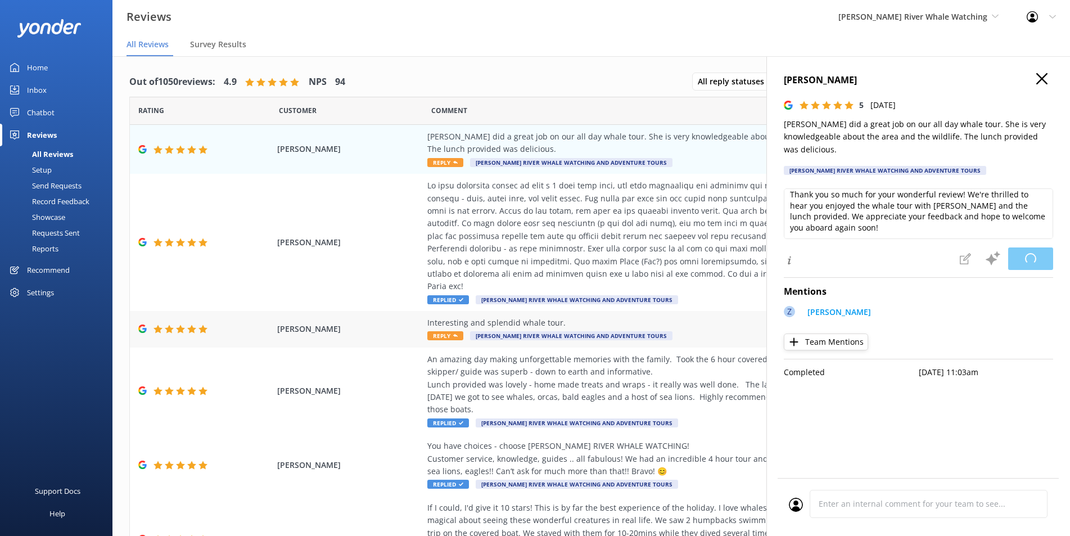
click at [442, 331] on span "Reply" at bounding box center [445, 335] width 36 height 9
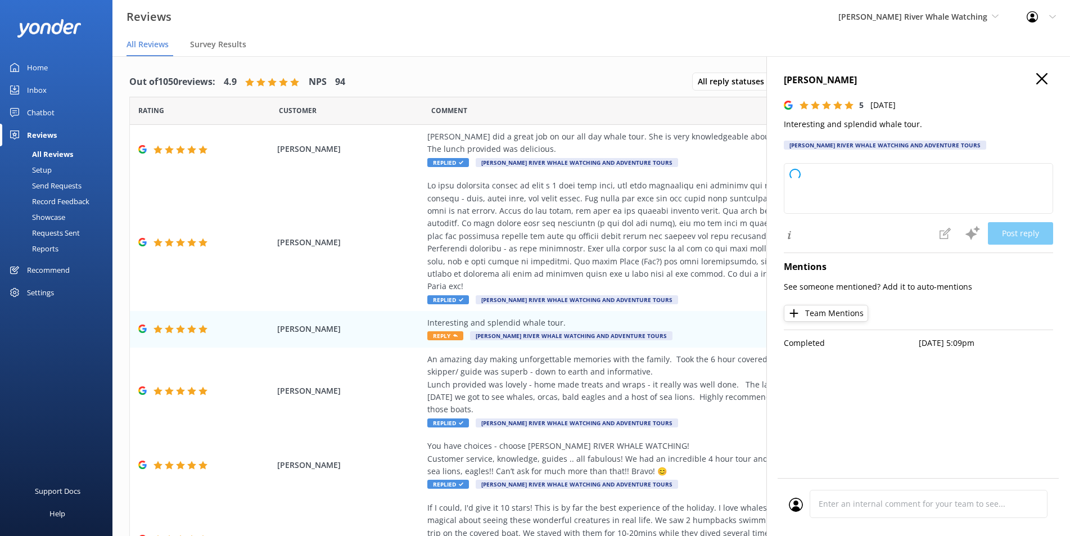
type textarea "Thank you so much for your wonderful review! We're thrilled to hear you enjoyed…"
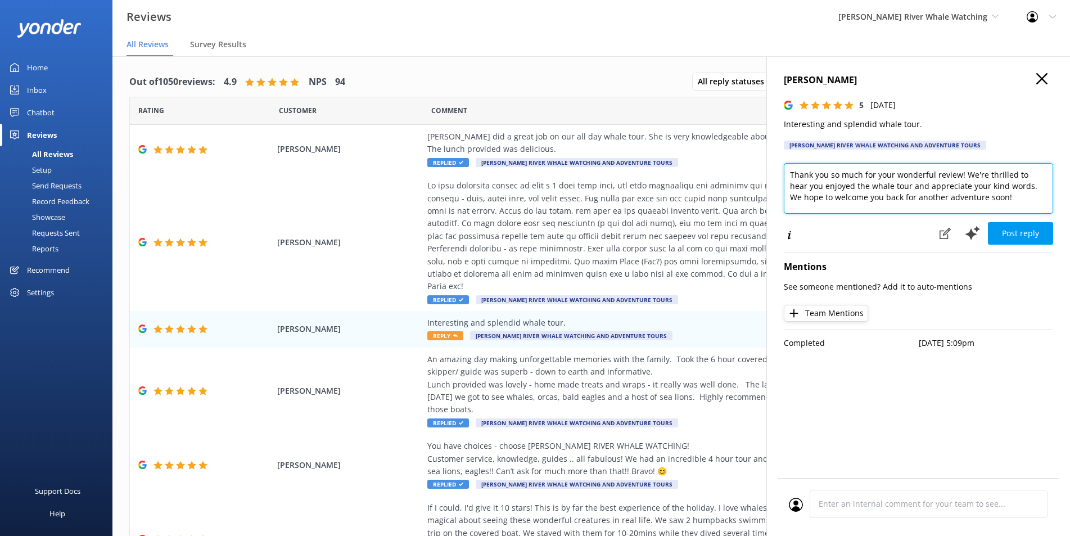
drag, startPoint x: 824, startPoint y: 175, endPoint x: 918, endPoint y: 193, distance: 96.1
click at [918, 193] on textarea "Thank you so much for your wonderful review! We're thrilled to hear you enjoyed…" at bounding box center [918, 188] width 269 height 51
click at [953, 198] on textarea "Thank you so much for your wonderful review! We're thrilled to hear you enjoyed…" at bounding box center [918, 188] width 269 height 51
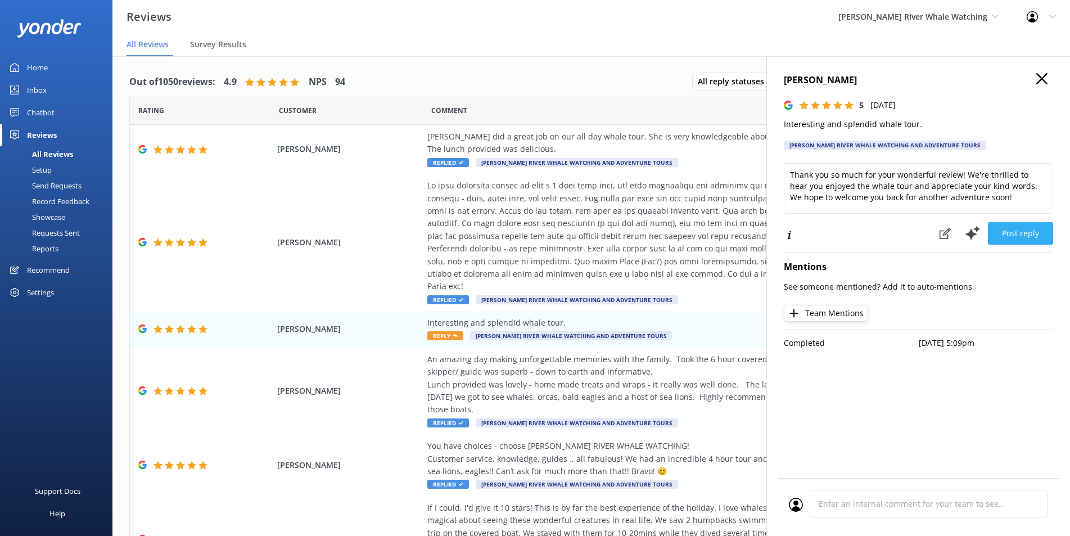
click at [1015, 235] on button "Post reply" at bounding box center [1020, 233] width 65 height 22
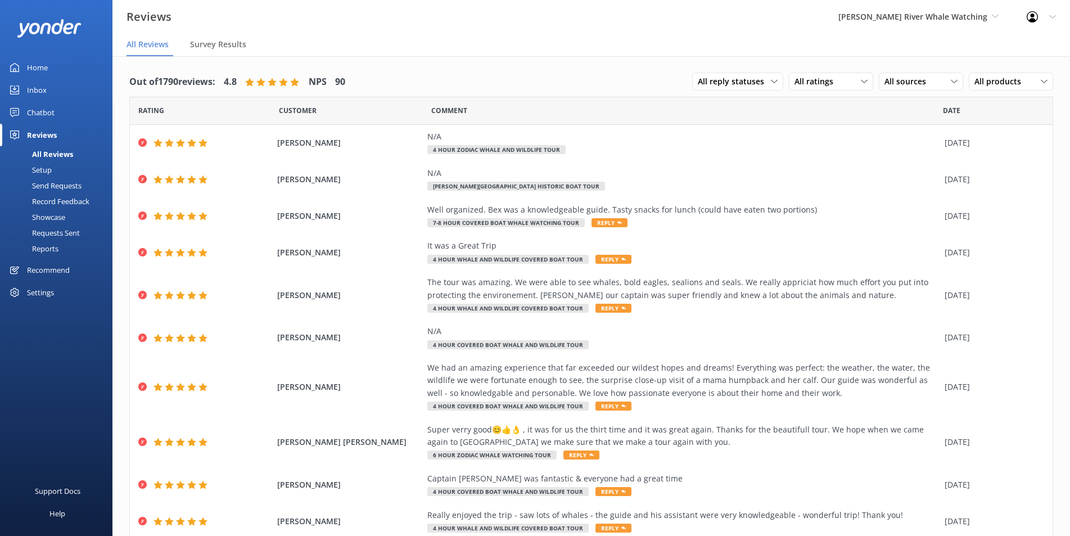
click at [34, 106] on div "Chatbot" at bounding box center [41, 112] width 28 height 22
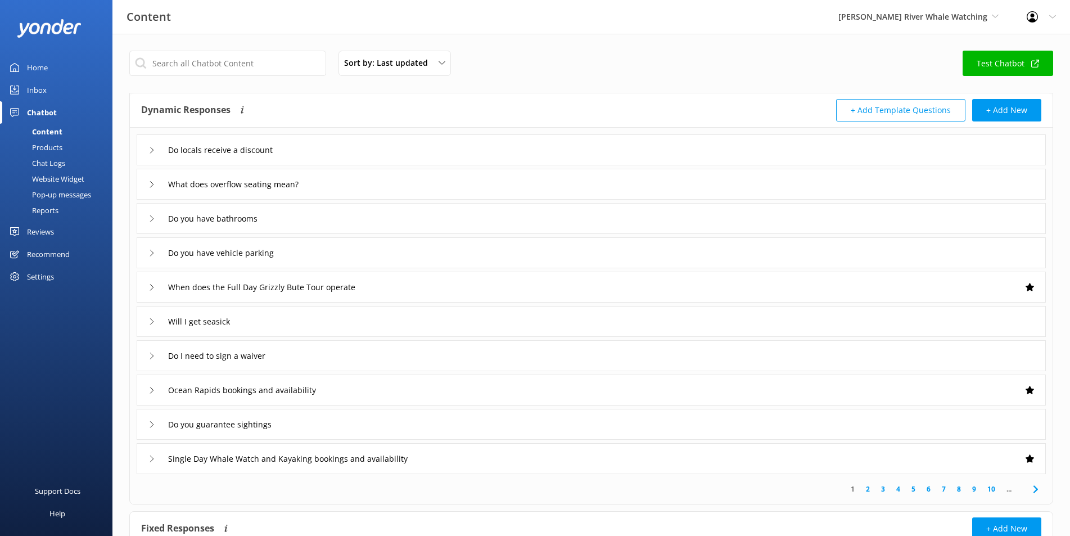
click at [47, 87] on link "Inbox" at bounding box center [56, 90] width 112 height 22
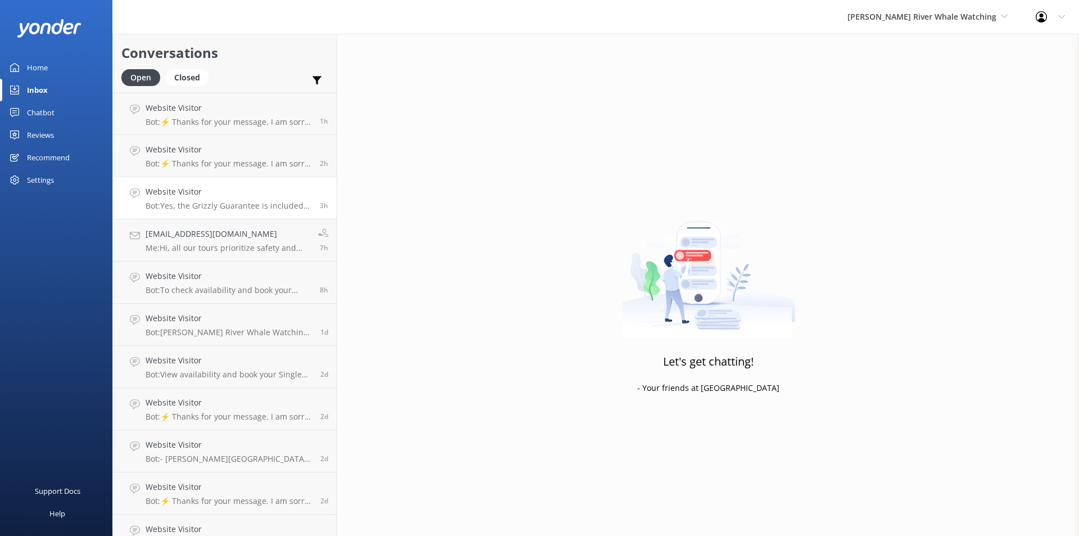
click at [215, 198] on h4 "Website Visitor" at bounding box center [229, 191] width 166 height 12
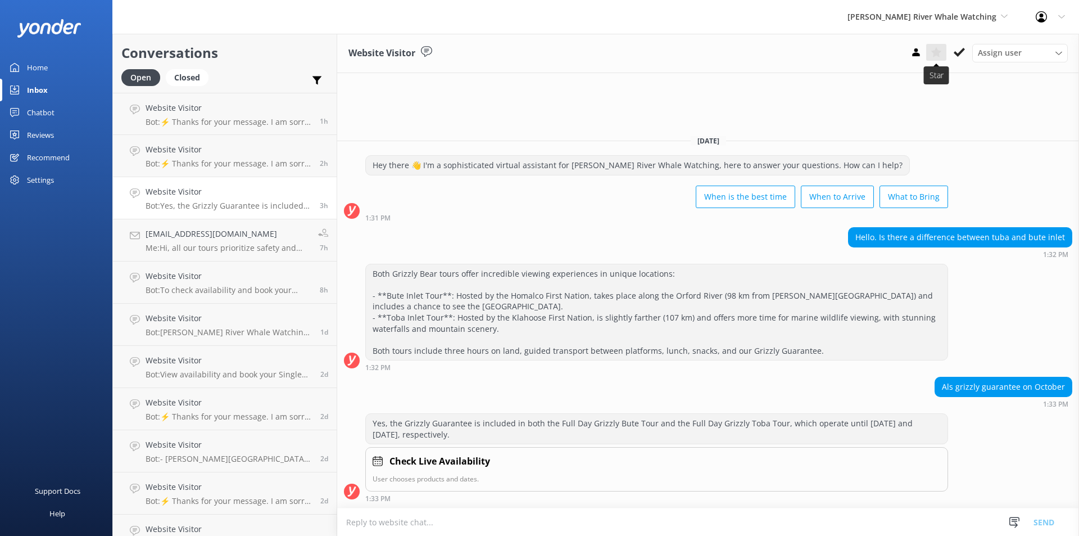
click at [933, 53] on use at bounding box center [936, 52] width 11 height 10
click at [203, 196] on h4 "Website Visitor" at bounding box center [229, 191] width 166 height 12
